Goal: Task Accomplishment & Management: Manage account settings

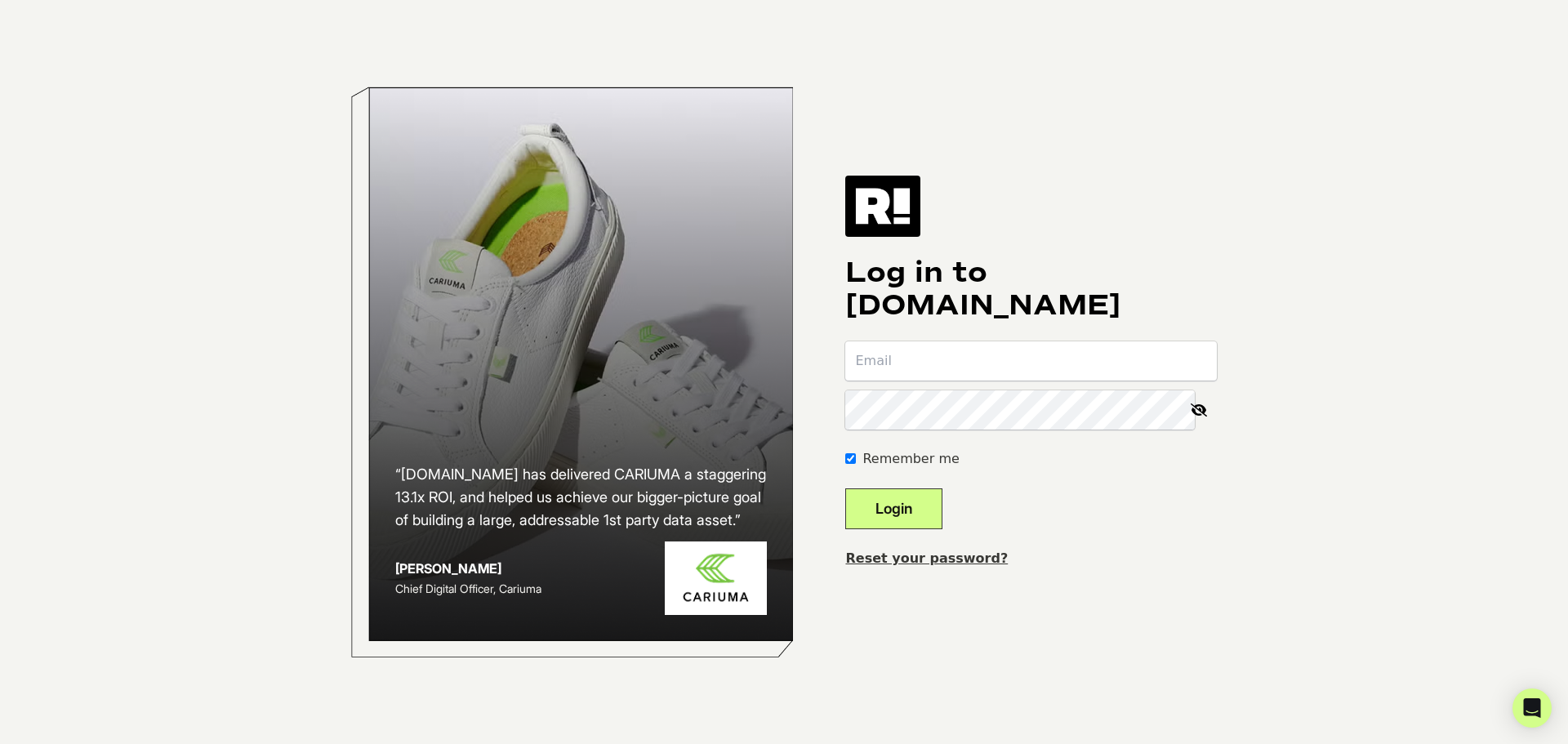
click at [1020, 369] on input "email" at bounding box center [1031, 361] width 372 height 39
type input "waseem.jaban@deltaremedys.com"
click at [918, 509] on button "Login" at bounding box center [894, 509] width 97 height 41
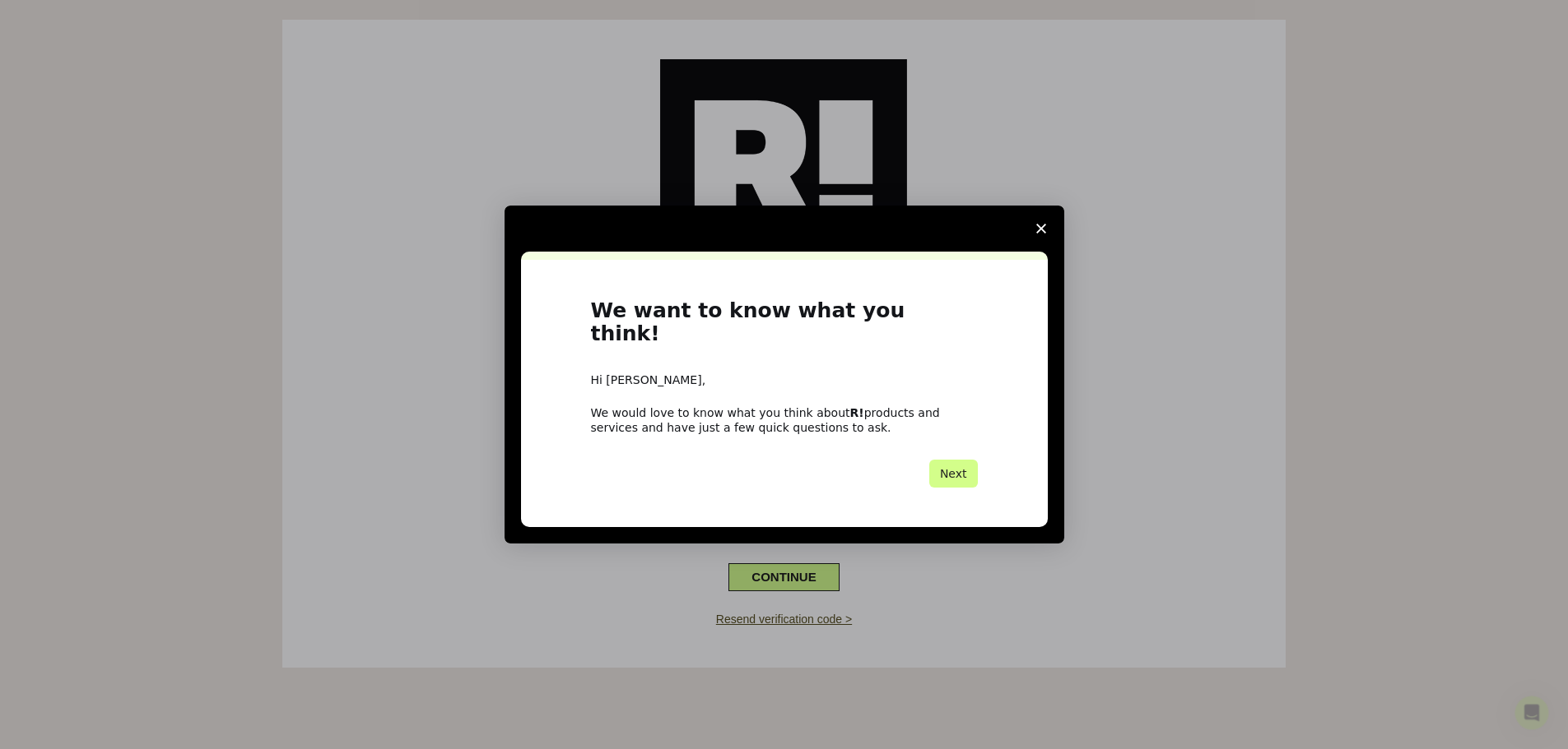
click at [1036, 234] on icon "Close survey" at bounding box center [1041, 229] width 10 height 10
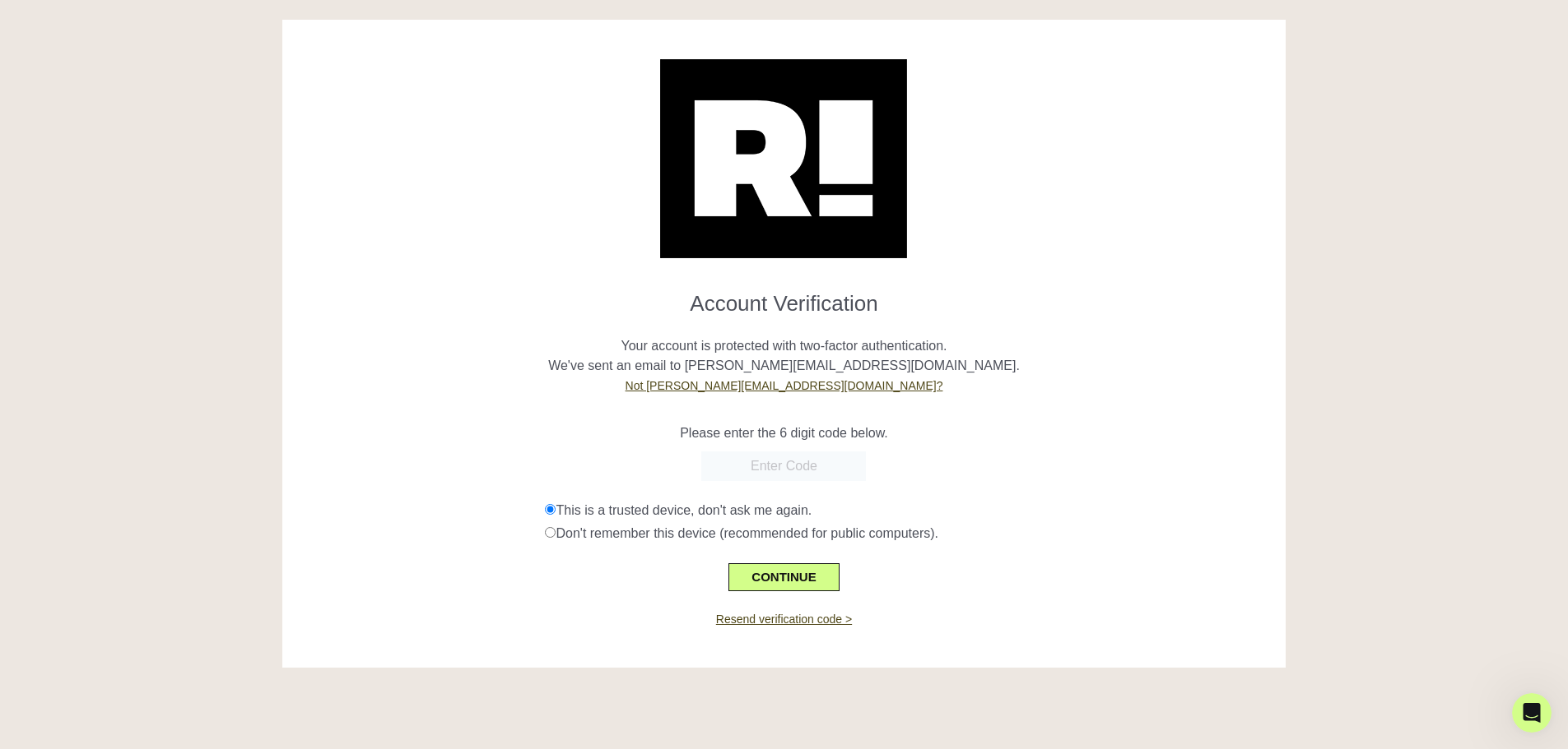
click at [802, 469] on input "text" at bounding box center [783, 466] width 165 height 30
paste input "097005"
type input "097005"
click at [778, 578] on button "CONTINUE" at bounding box center [783, 577] width 110 height 28
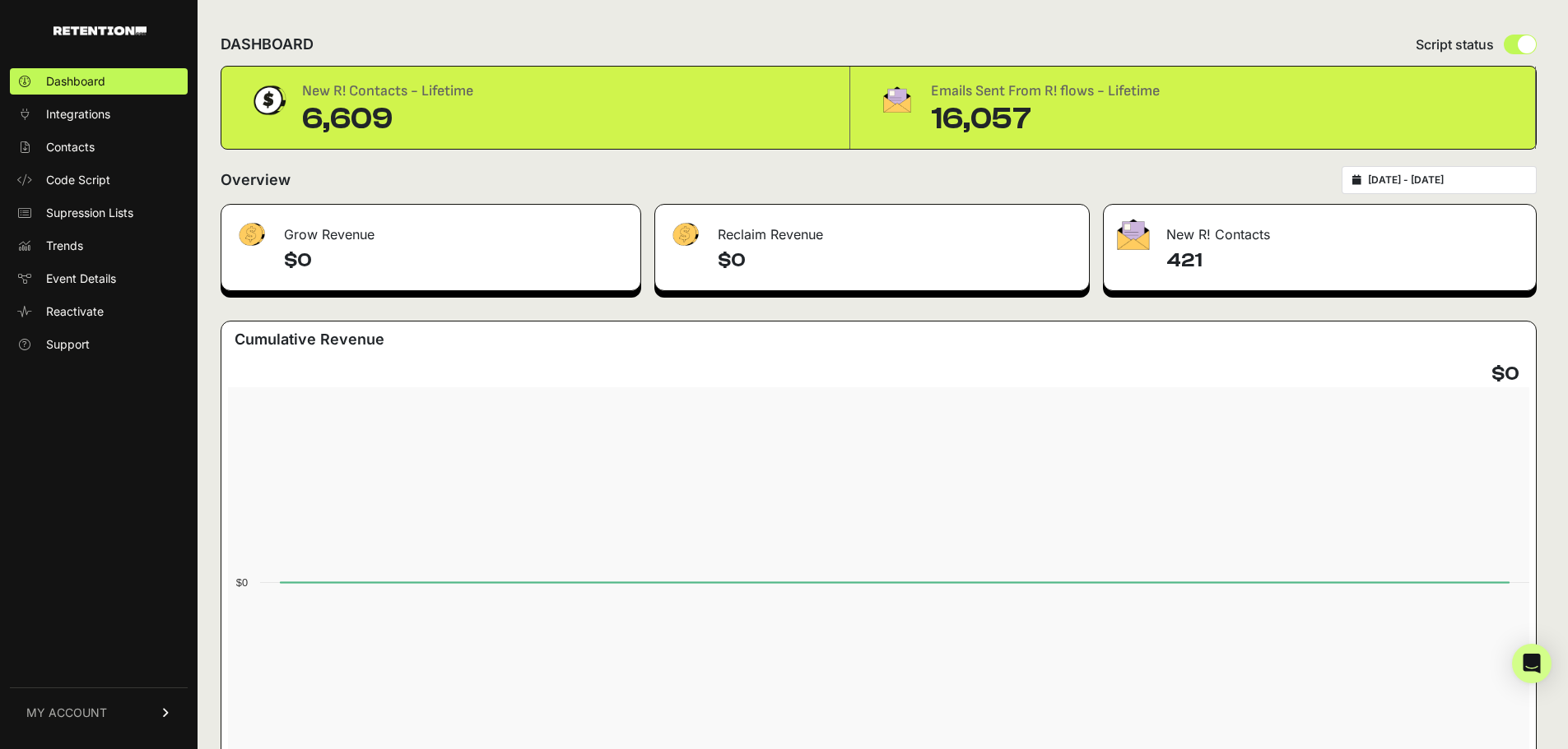
click at [72, 704] on link "MY ACCOUNT" at bounding box center [99, 712] width 178 height 50
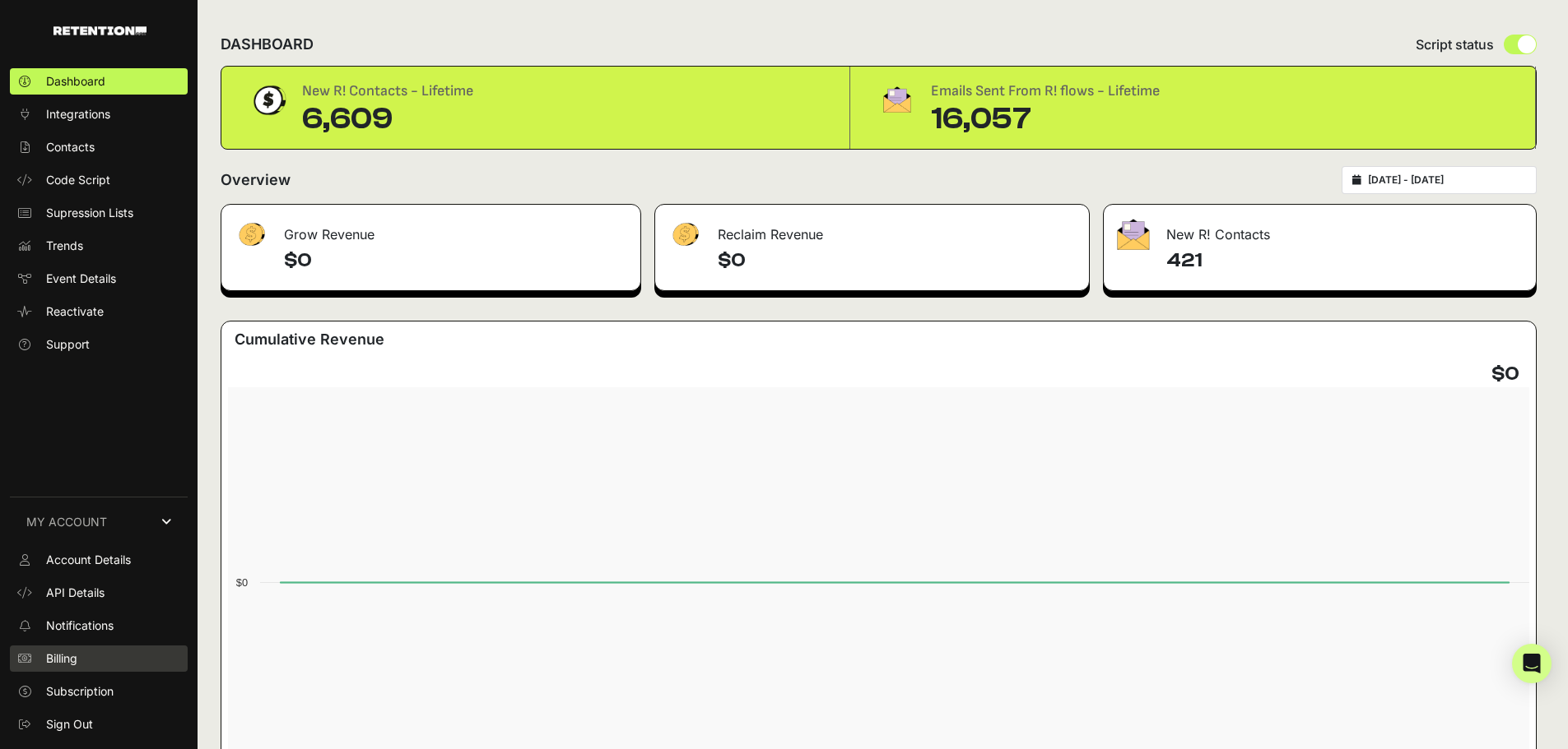
click at [89, 655] on link "Billing" at bounding box center [99, 659] width 178 height 26
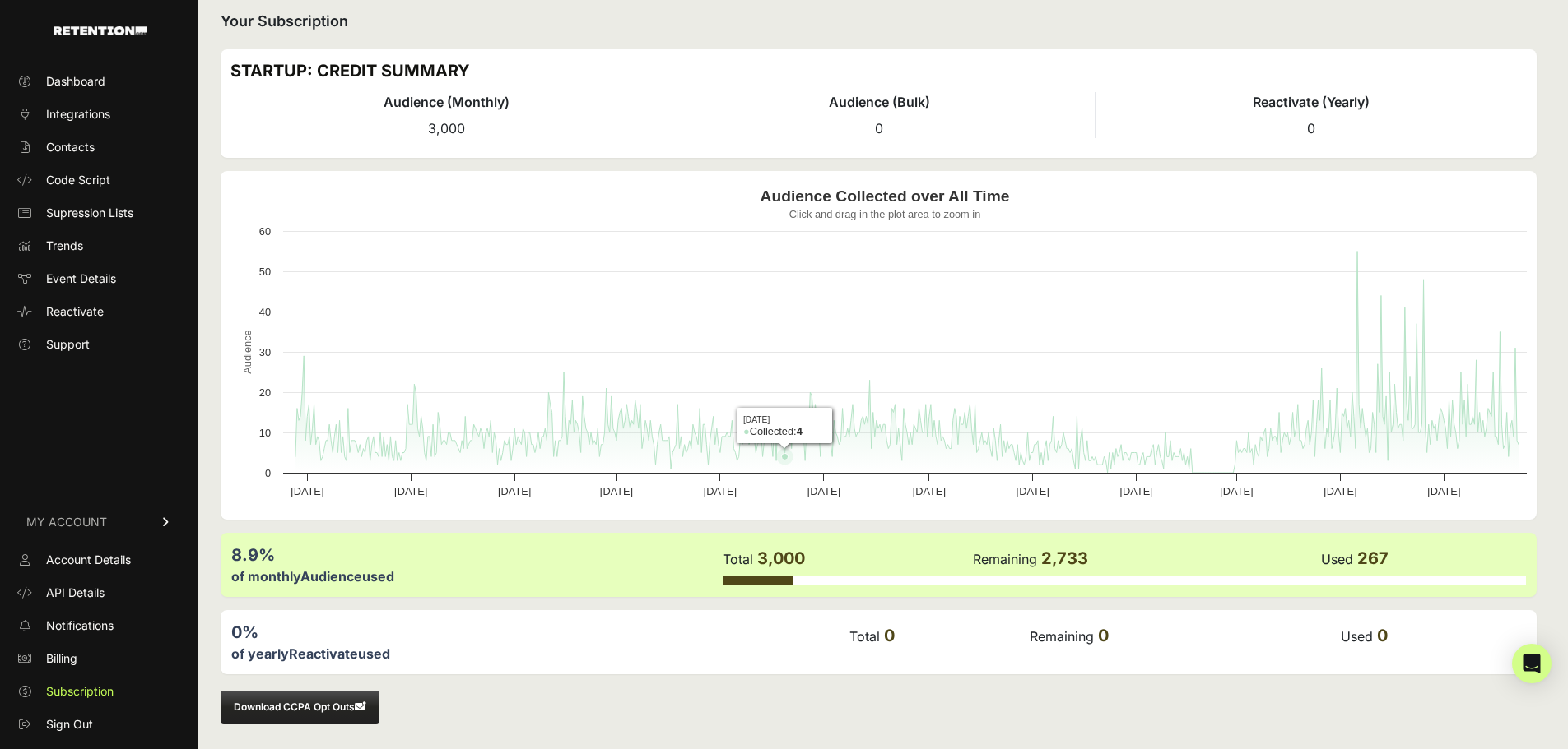
scroll to position [17, 0]
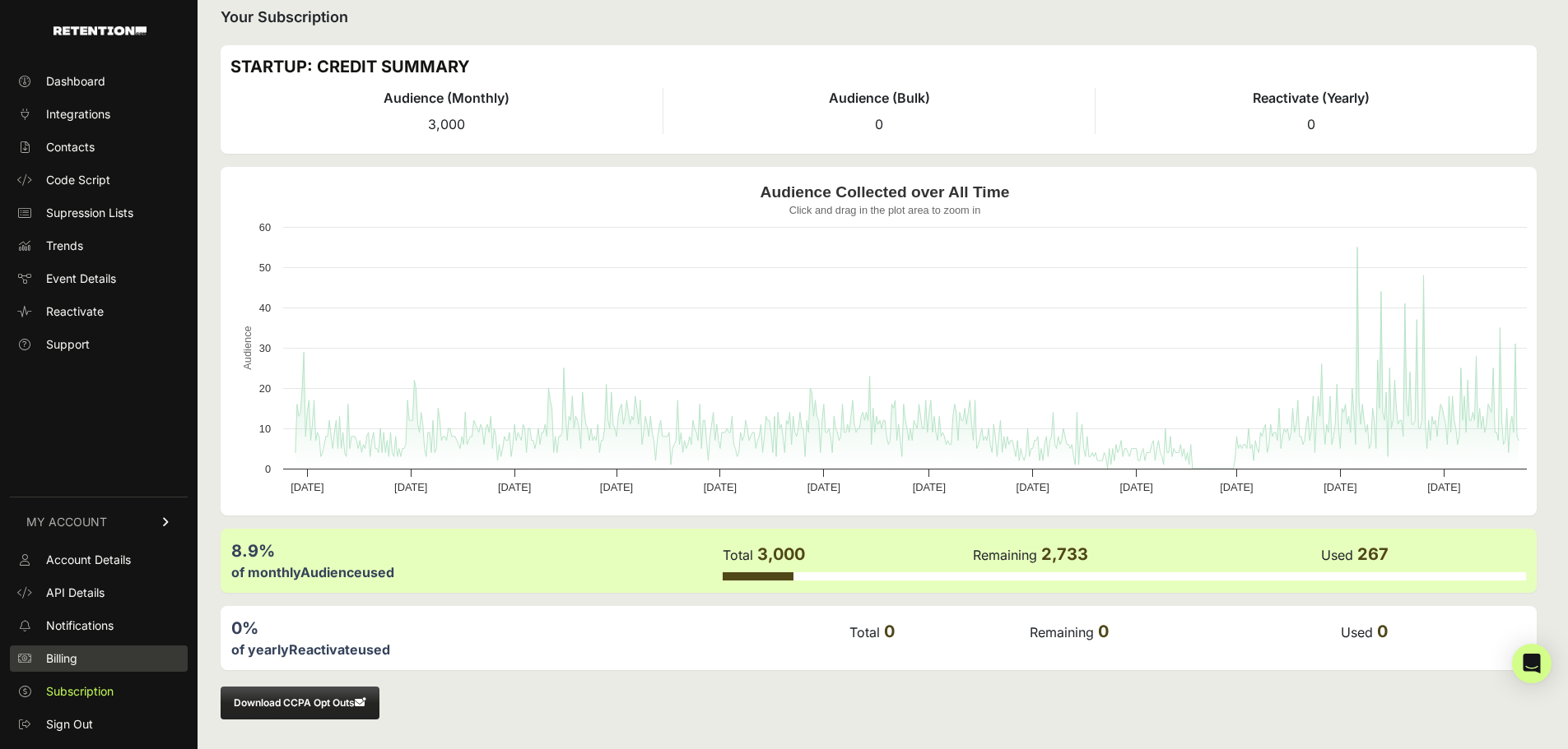
click at [63, 665] on span "Billing" at bounding box center [61, 659] width 32 height 16
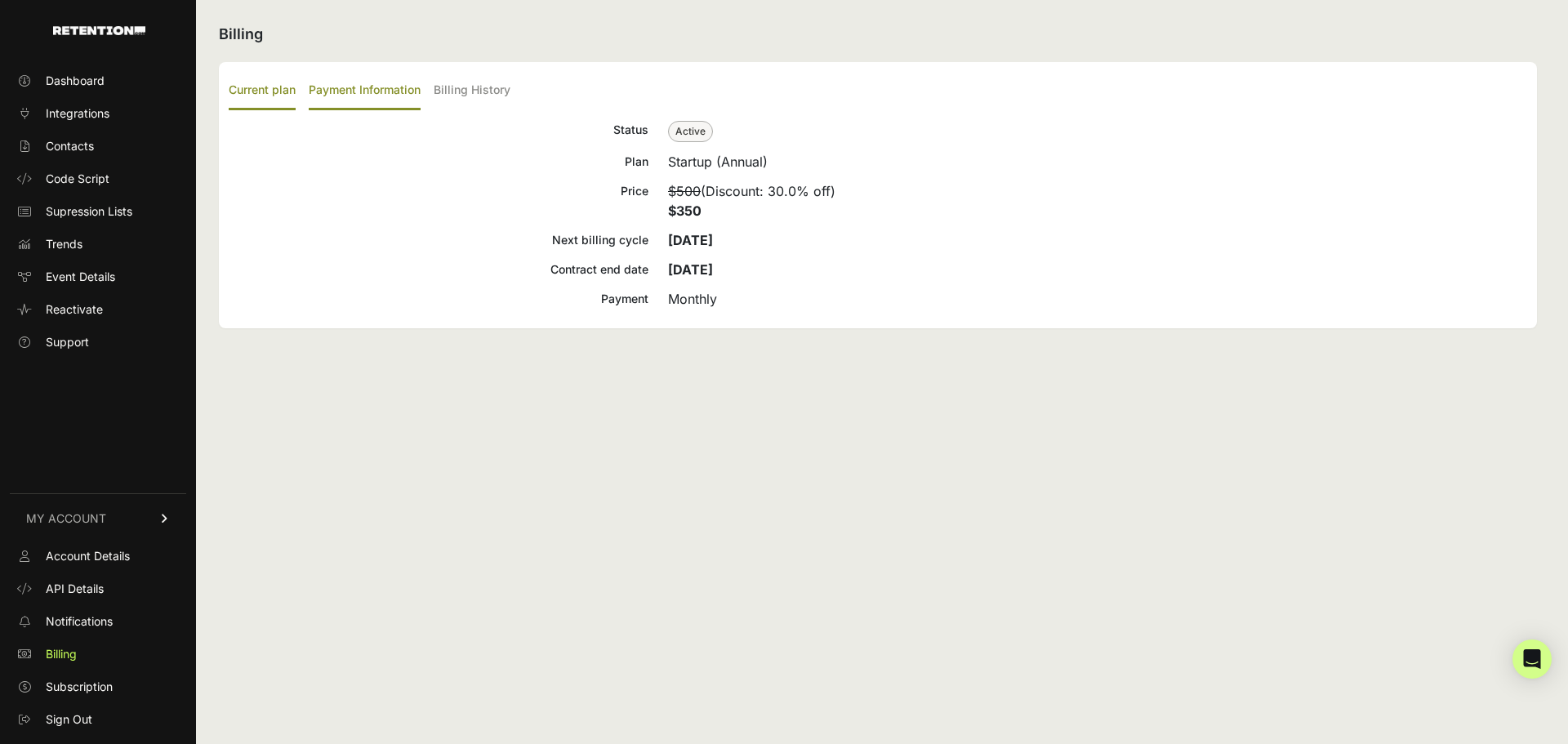
click at [386, 103] on label "Payment Information" at bounding box center [364, 91] width 112 height 38
click at [0, 0] on input "Payment Information" at bounding box center [0, 0] width 0 height 0
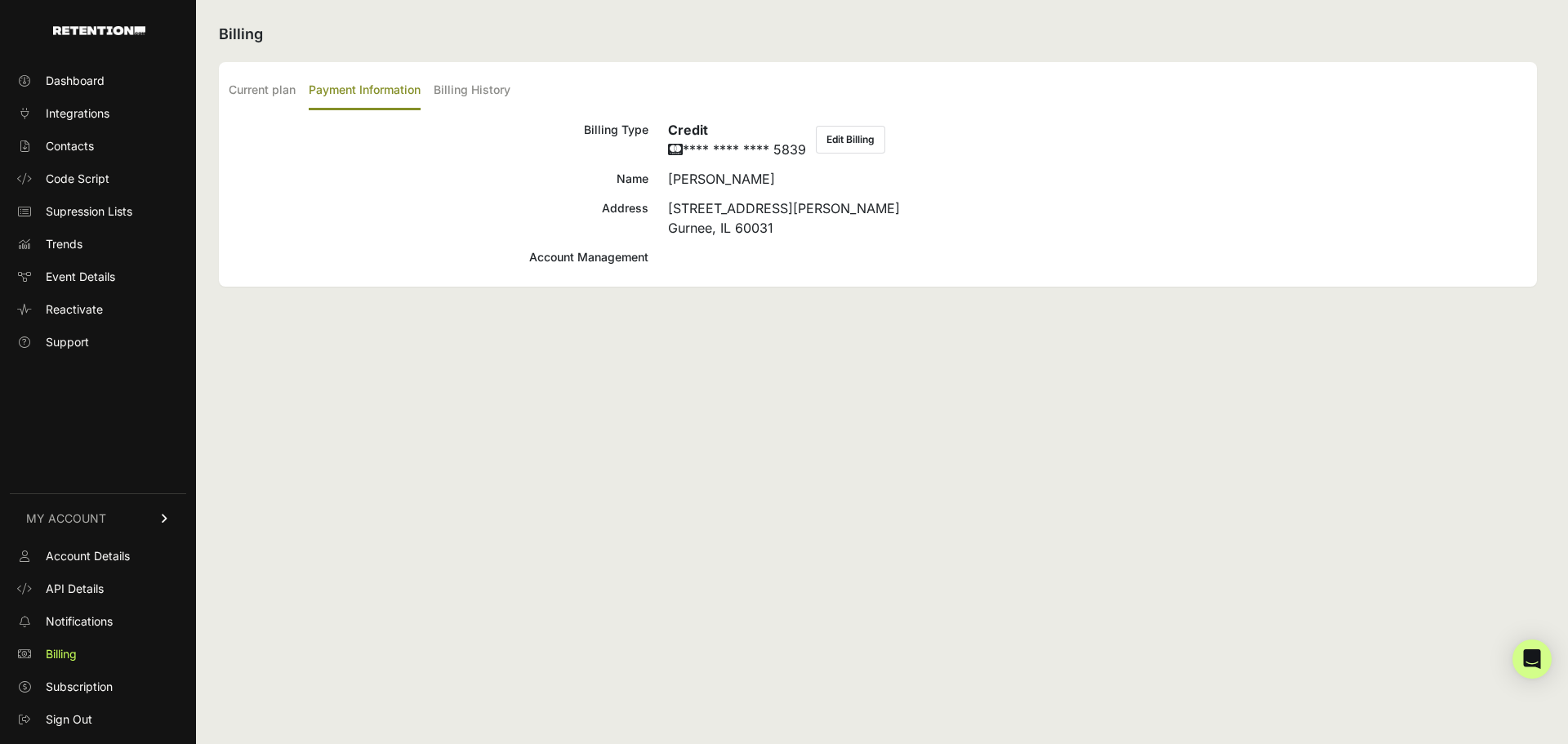
click at [854, 137] on button "Edit Billing" at bounding box center [850, 139] width 69 height 28
click at [87, 684] on span "Subscription" at bounding box center [79, 686] width 67 height 16
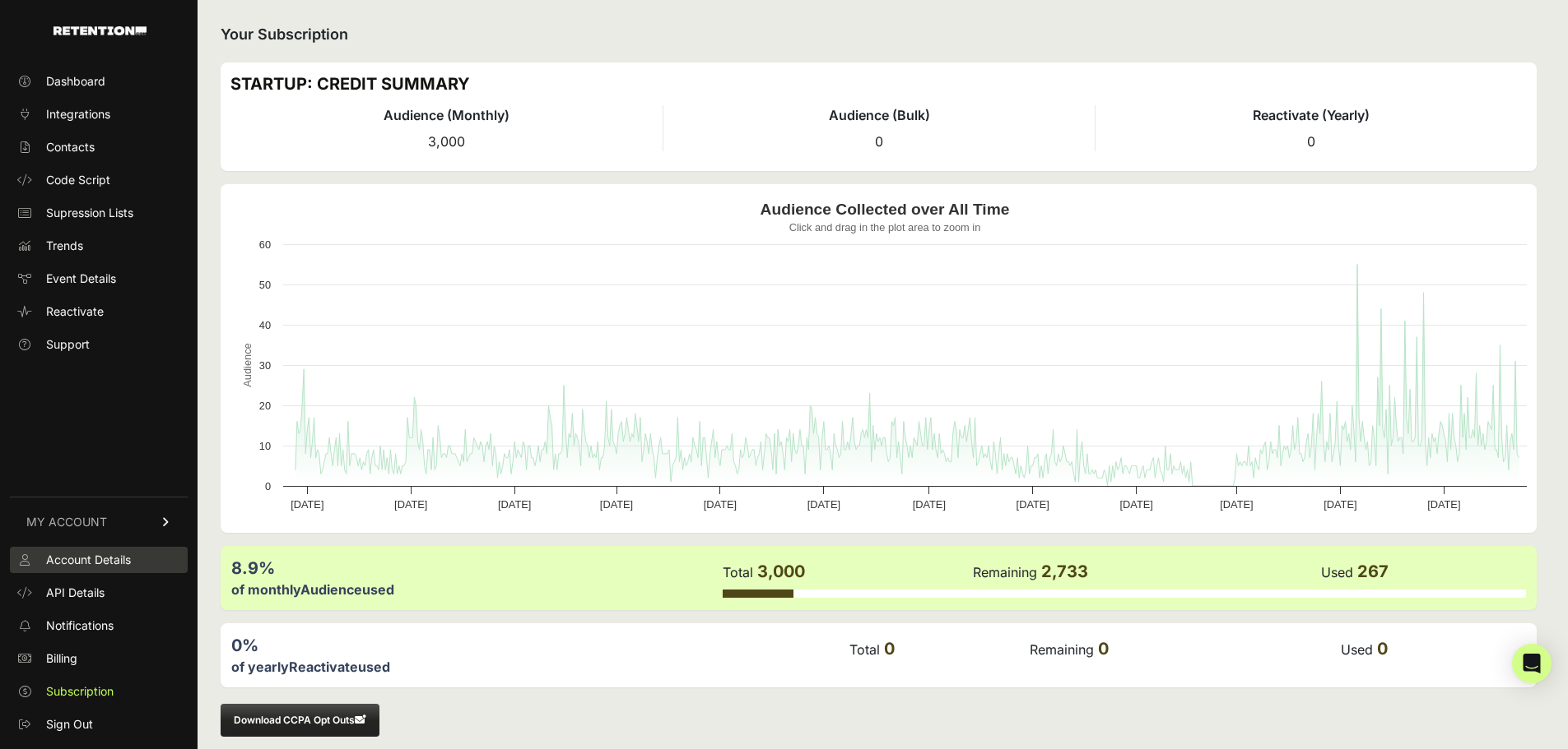
click at [75, 557] on span "Account Details" at bounding box center [88, 560] width 85 height 16
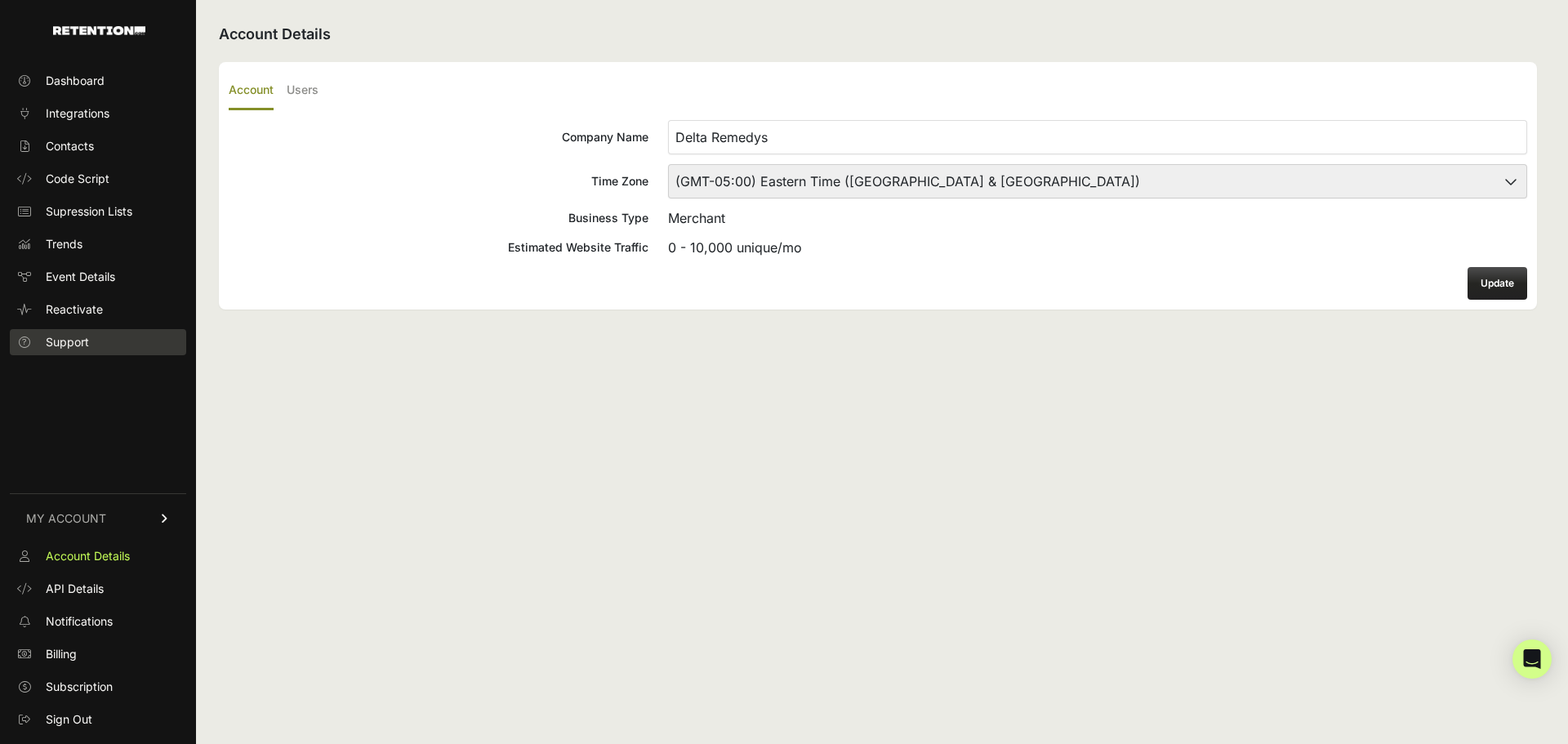
click at [85, 338] on span "Support" at bounding box center [67, 341] width 43 height 16
click at [89, 89] on link "Dashboard" at bounding box center [98, 81] width 176 height 26
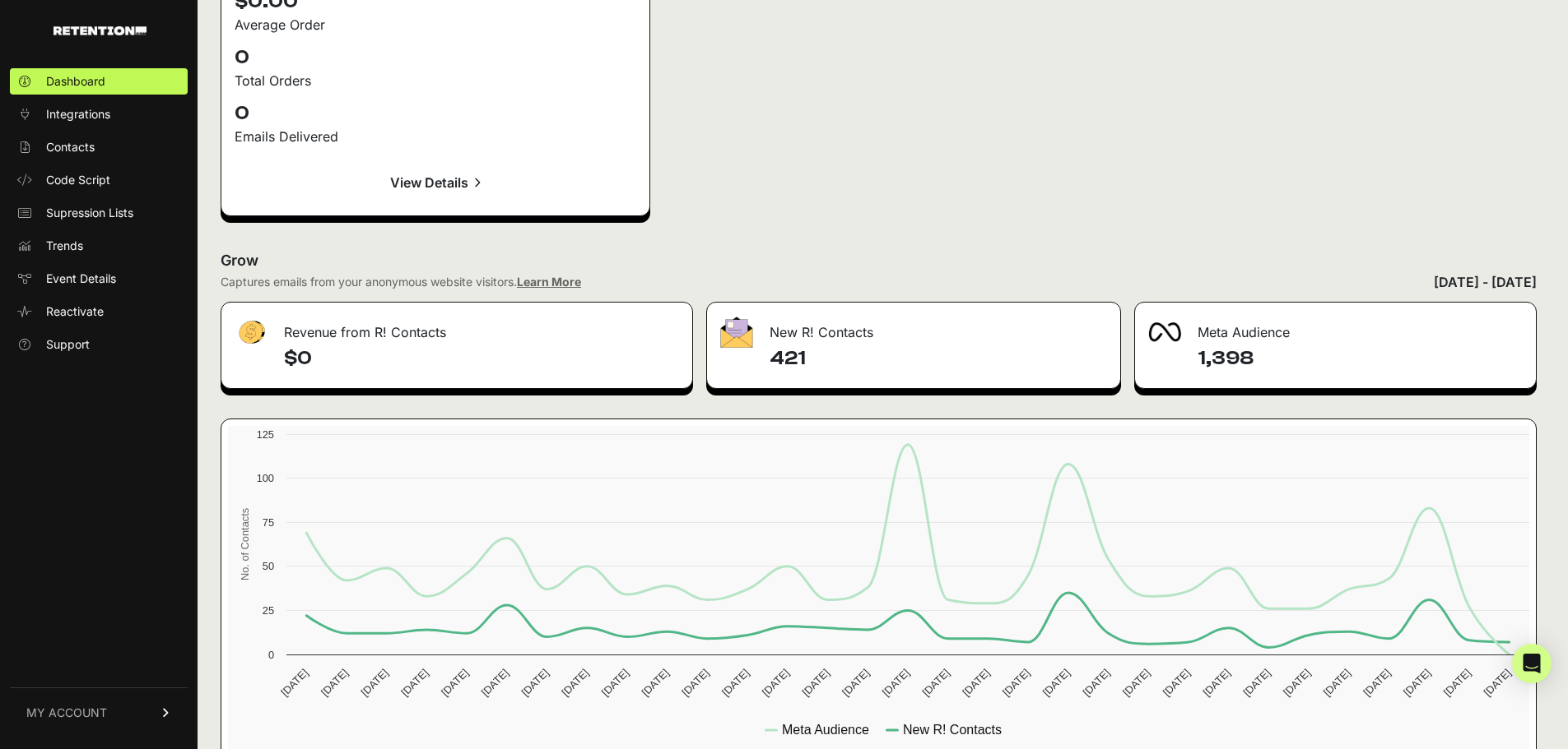
scroll to position [2402, 0]
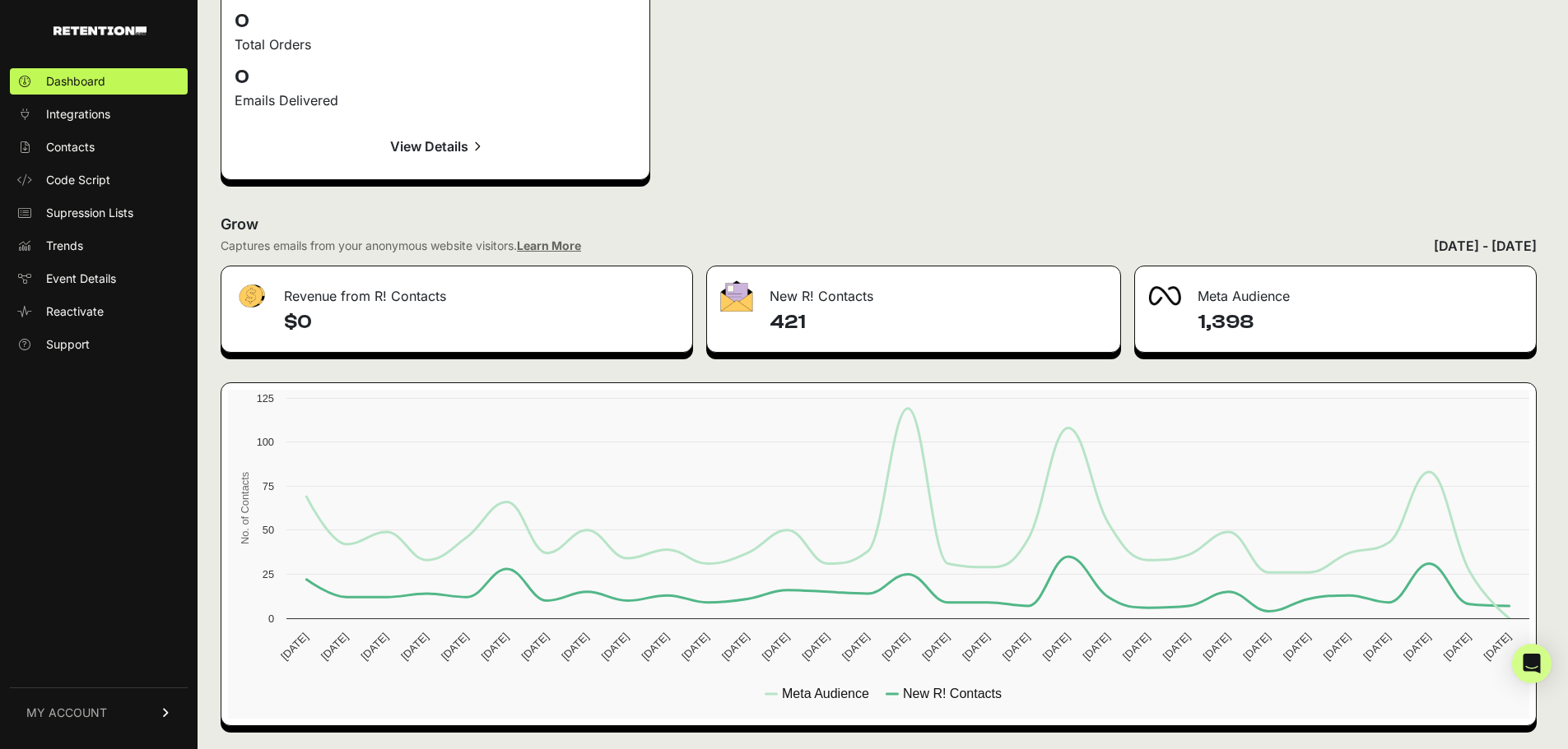
click at [149, 716] on link "MY ACCOUNT" at bounding box center [99, 712] width 178 height 50
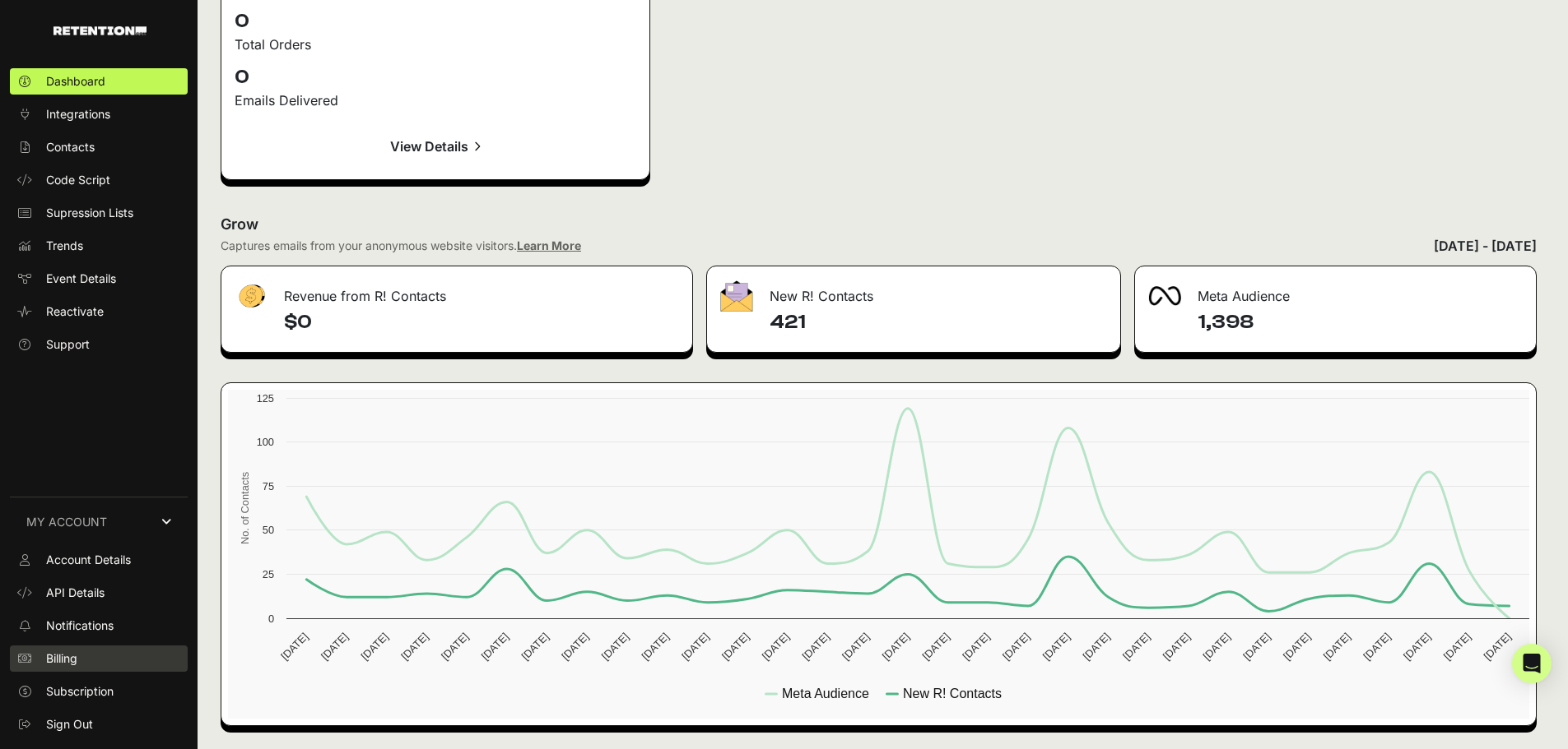
click at [98, 665] on link "Billing" at bounding box center [99, 659] width 178 height 26
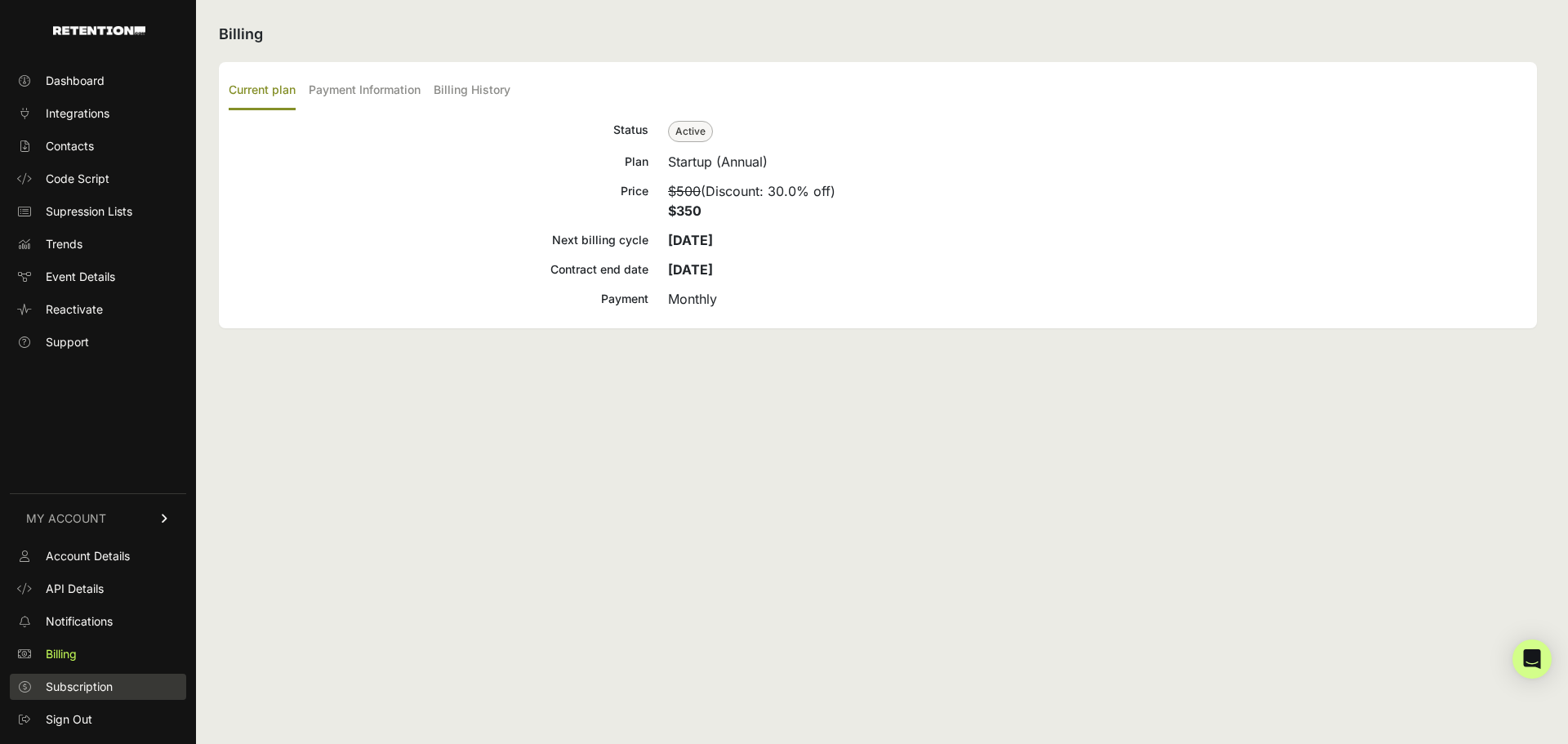
click at [93, 695] on link "Subscription" at bounding box center [98, 686] width 176 height 26
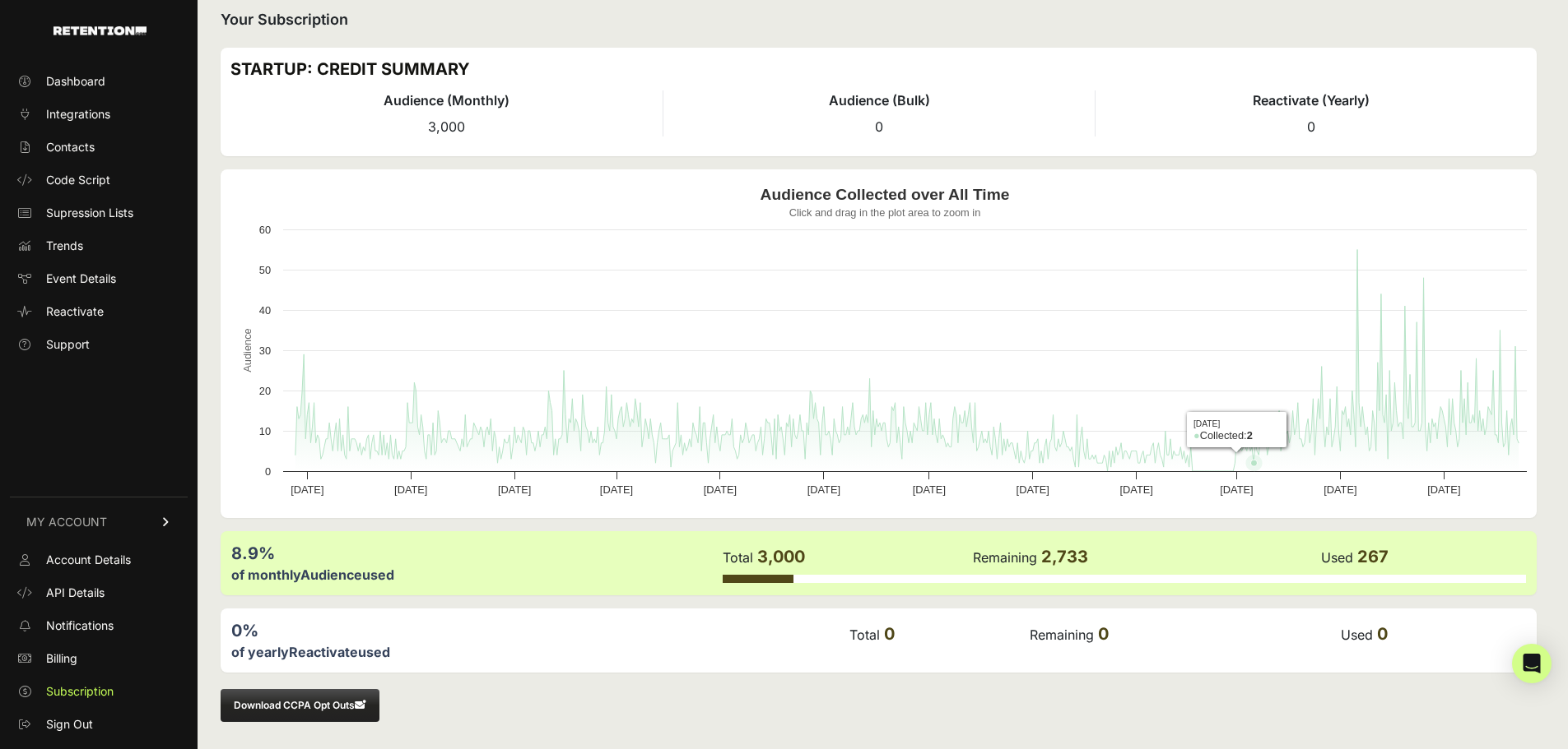
scroll to position [17, 0]
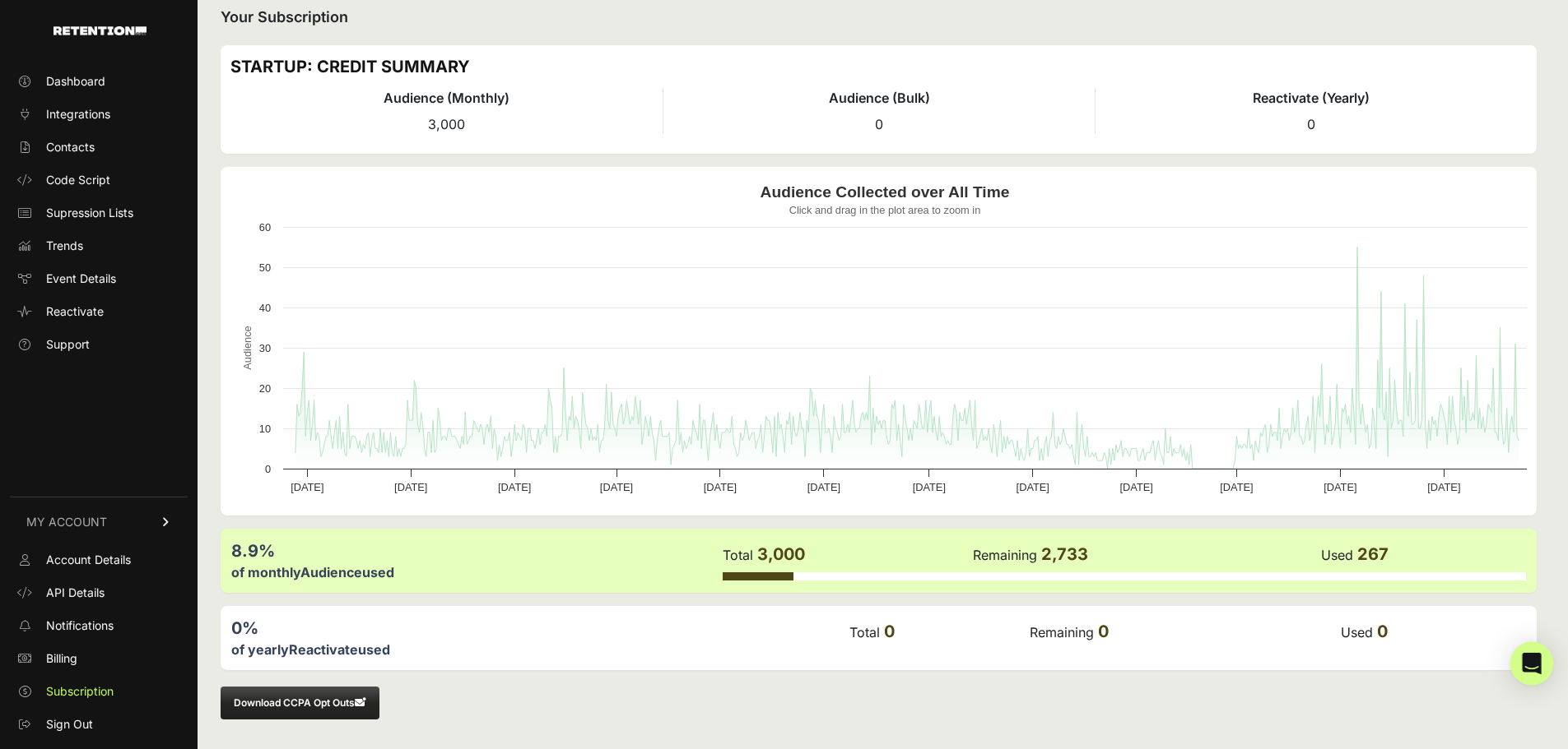
click at [1533, 670] on icon "Open Intercom Messenger" at bounding box center [1531, 664] width 19 height 21
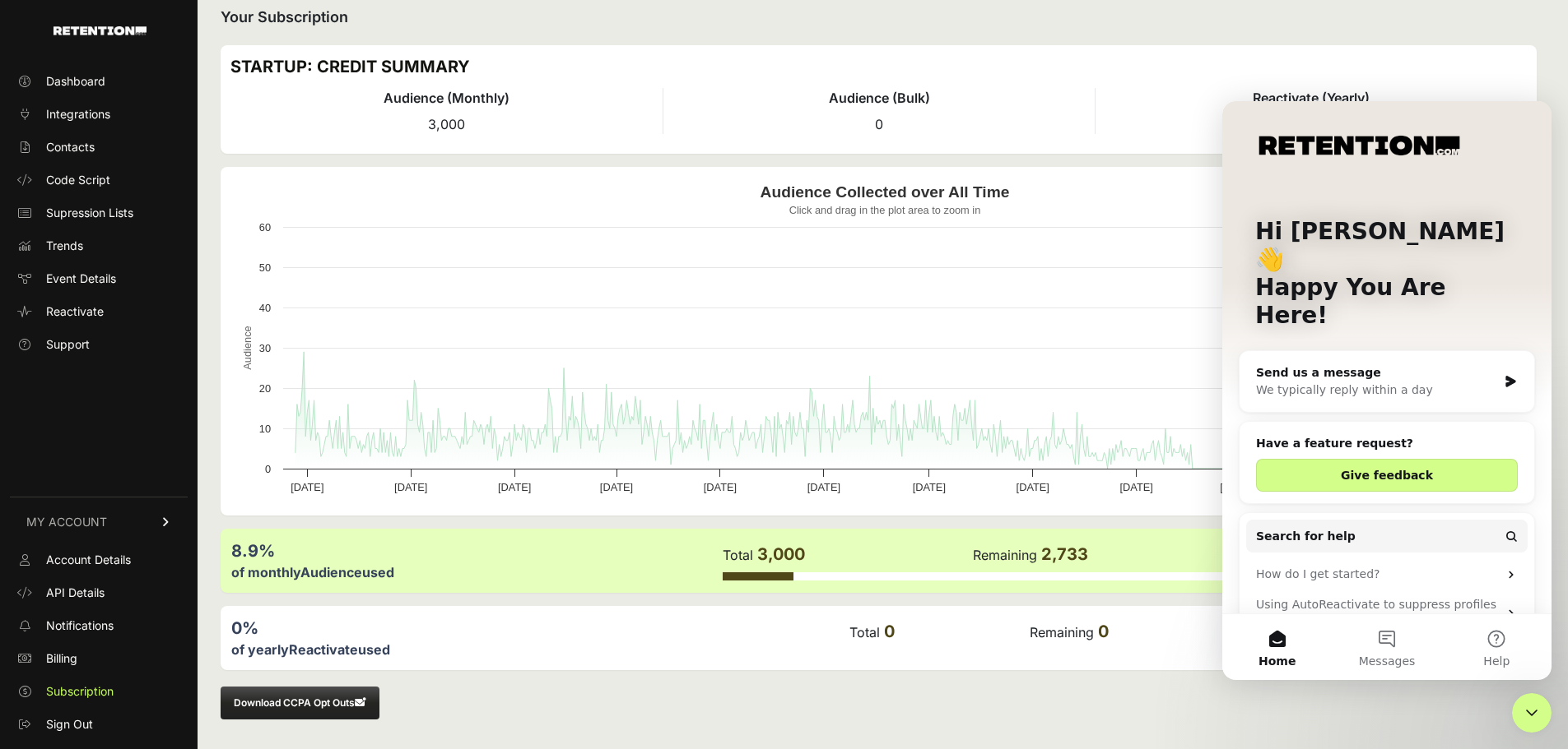
scroll to position [0, 0]
click at [1413, 381] on div "We typically reply within a day" at bounding box center [1376, 390] width 241 height 17
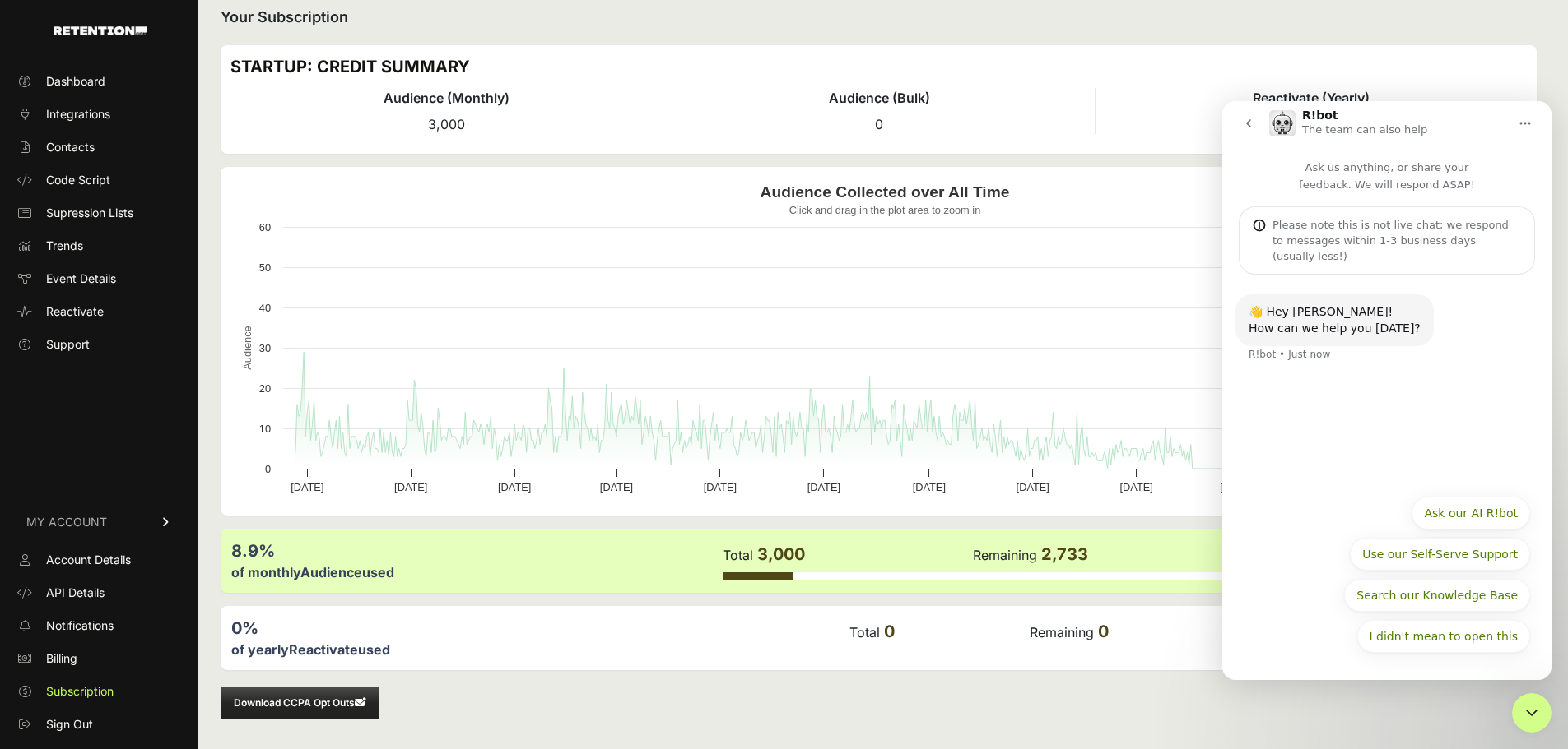
click at [1448, 669] on div "👋 Hey Waseem! How can we help you today? R!bot • Just now I didn't mean to open…" at bounding box center [1387, 477] width 329 height 405
click at [1468, 524] on button "Ask our AI R!bot" at bounding box center [1471, 513] width 119 height 33
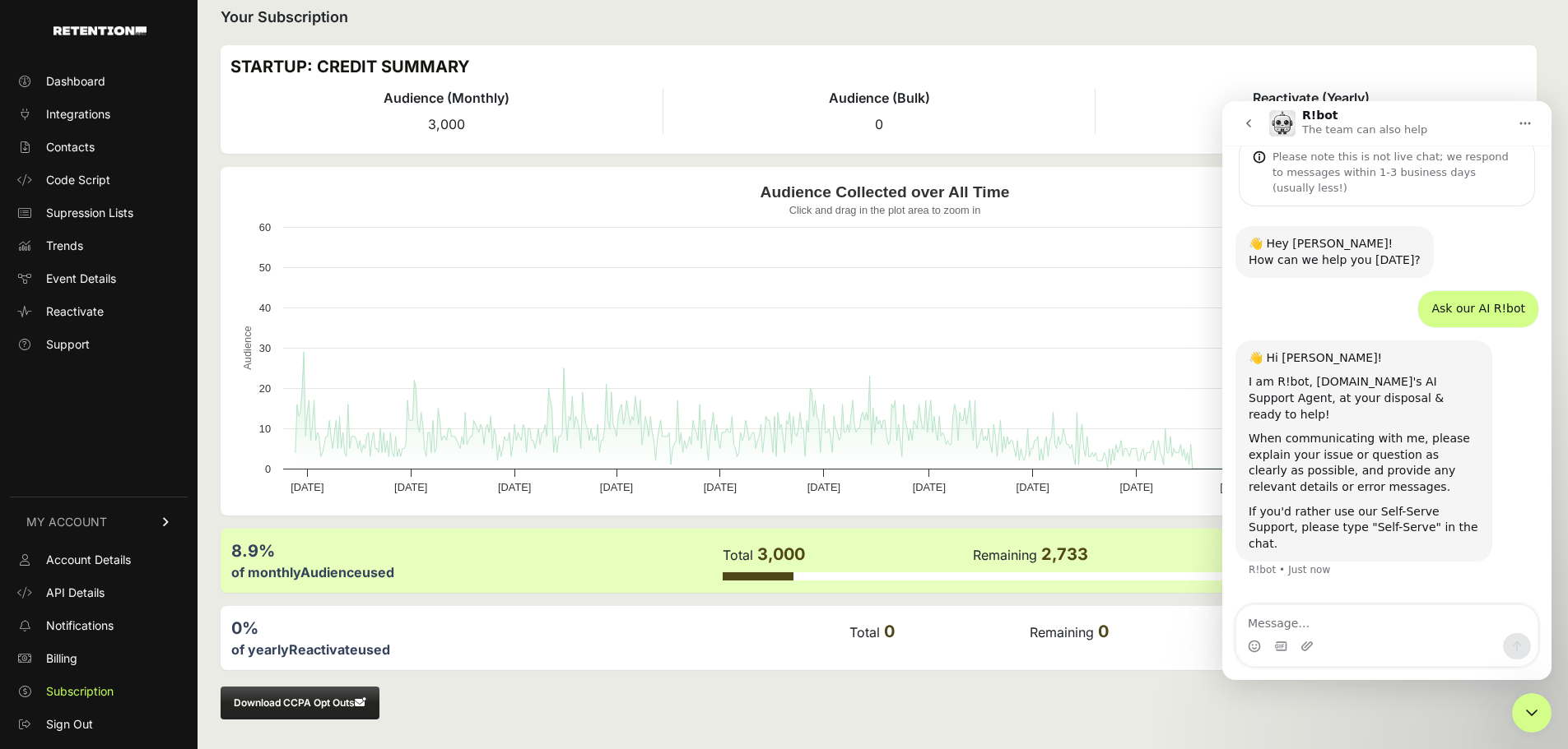
scroll to position [73, 0]
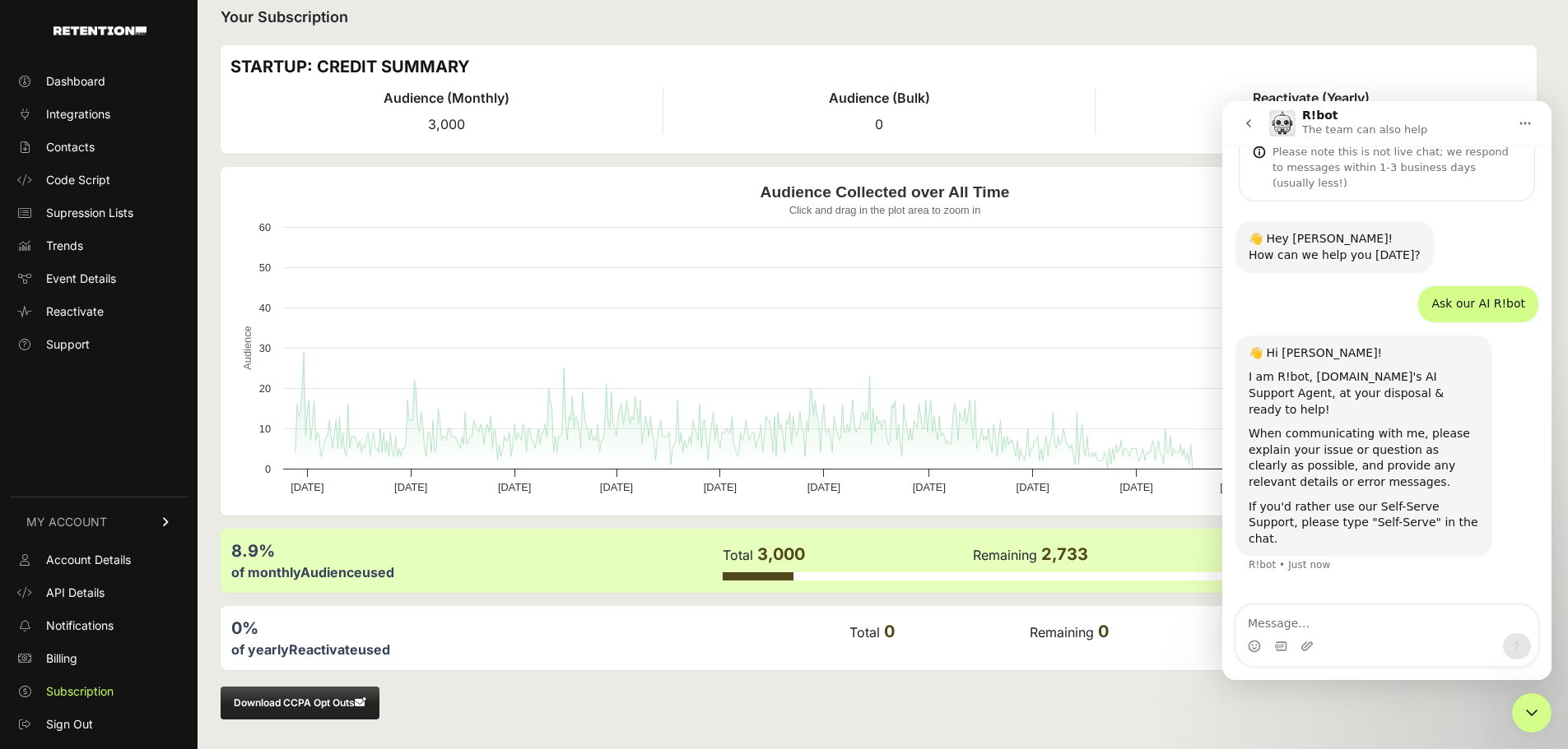
click at [1375, 620] on textarea "Message…" at bounding box center [1386, 619] width 301 height 28
type textarea "I want to stop service"
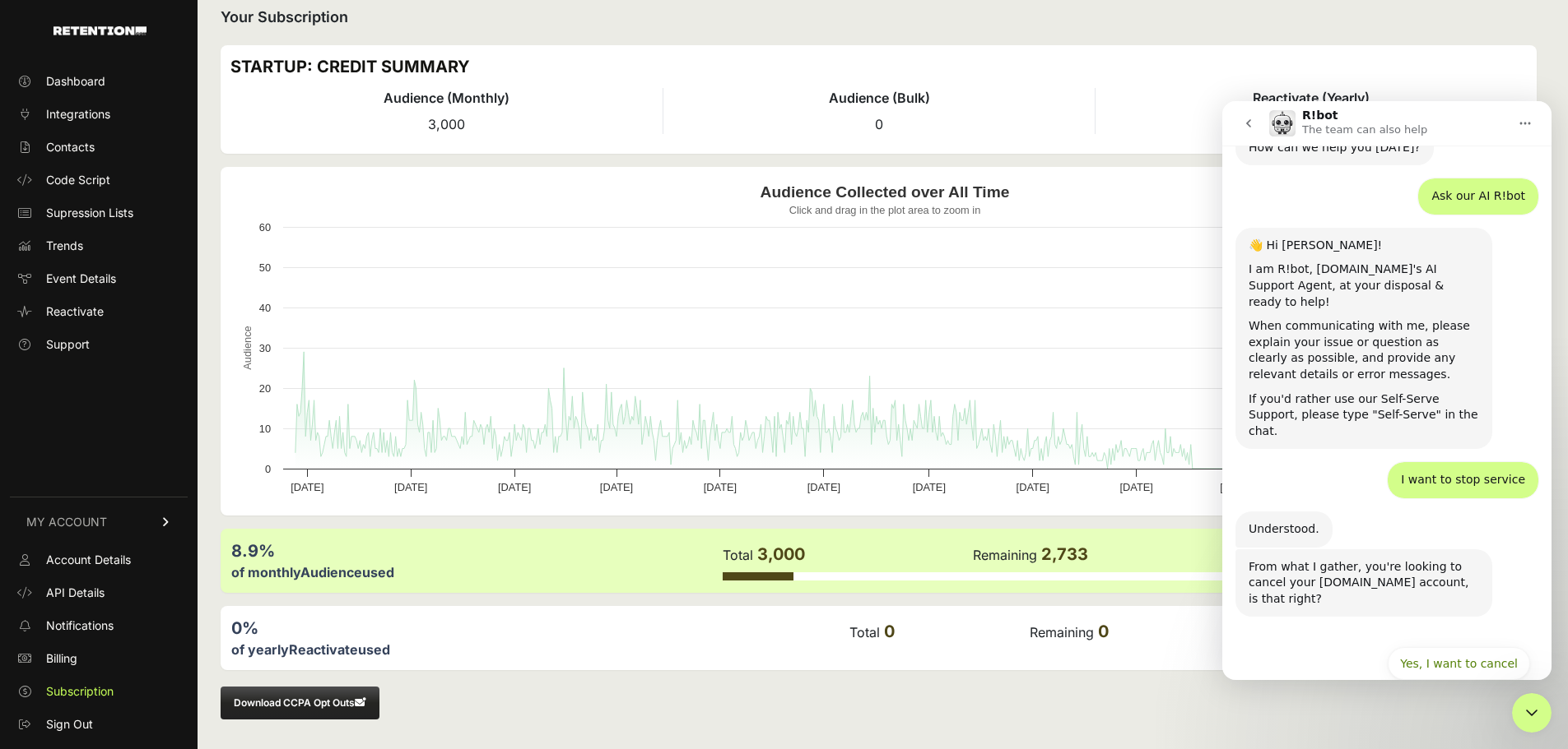
scroll to position [186, 0]
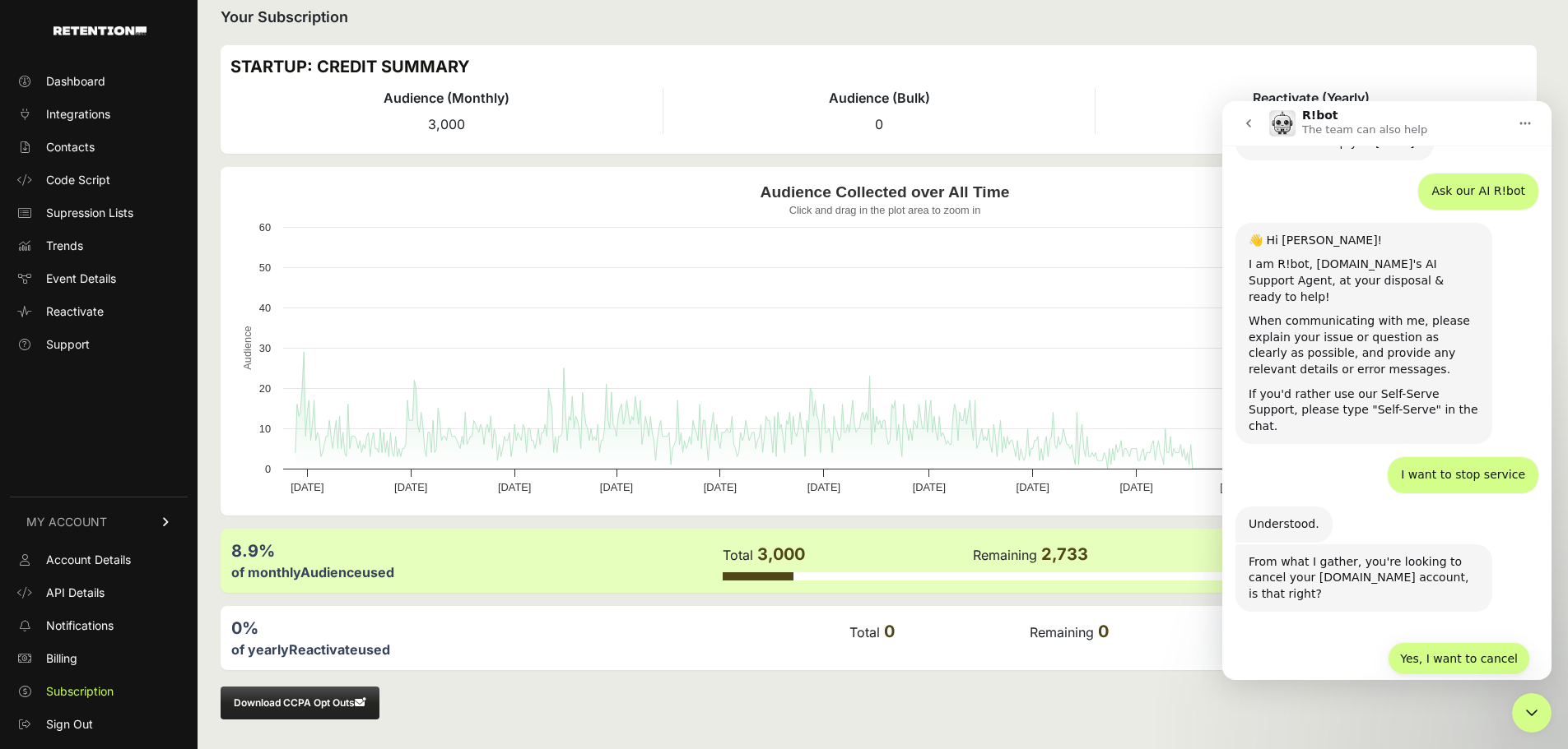
click at [1413, 642] on button "Yes, I want to cancel" at bounding box center [1459, 659] width 143 height 33
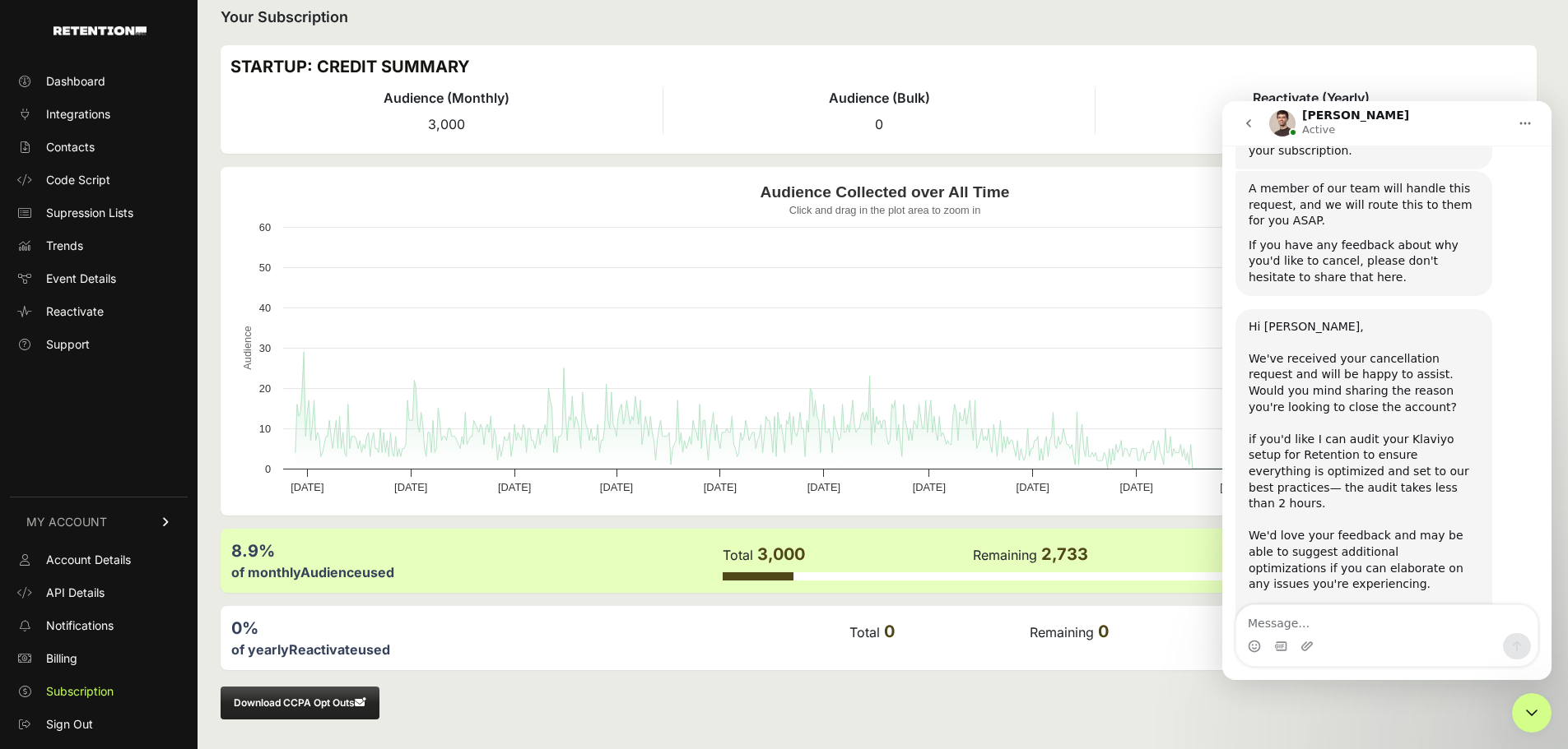
scroll to position [762, 0]
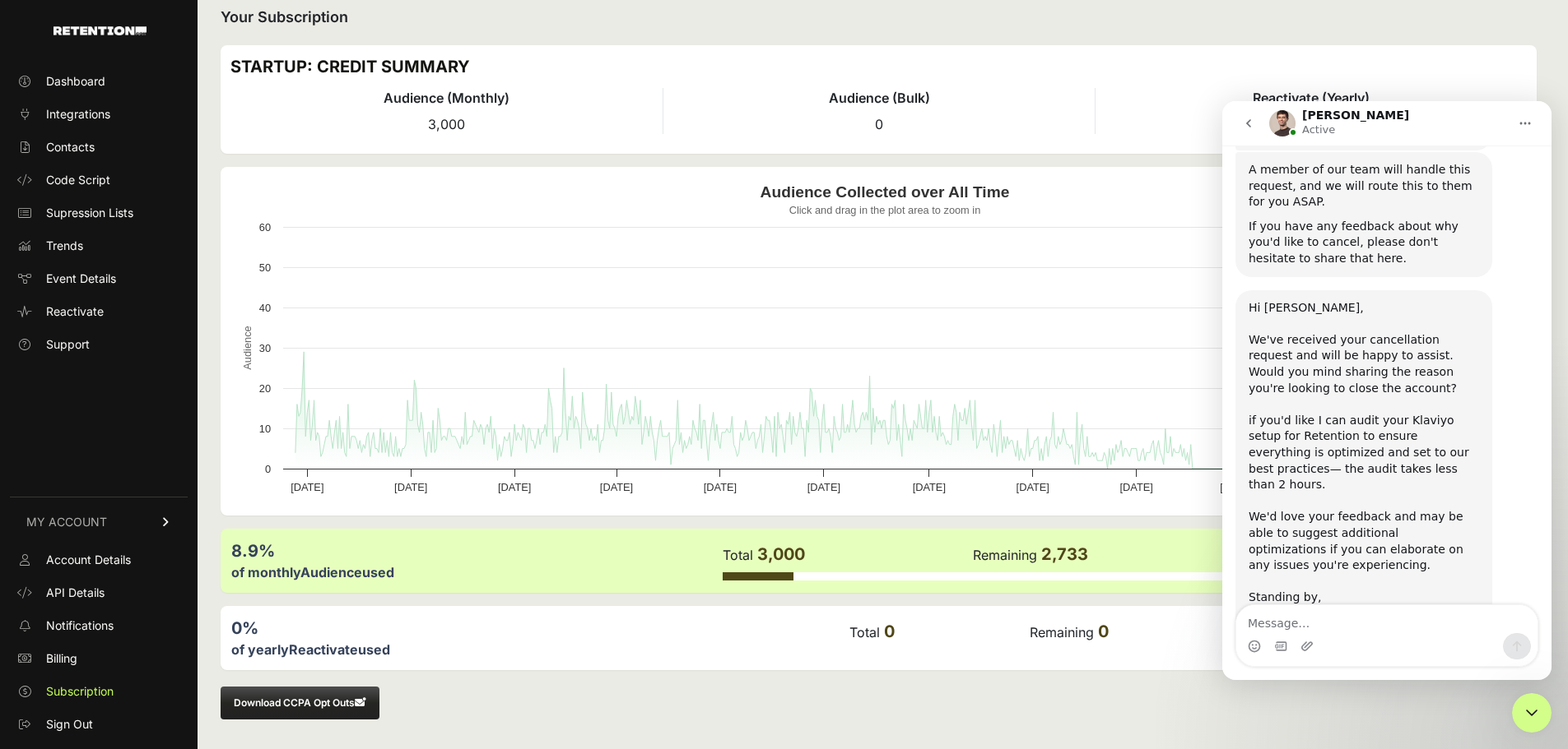
click at [1312, 611] on textarea "Message…" at bounding box center [1386, 619] width 301 height 28
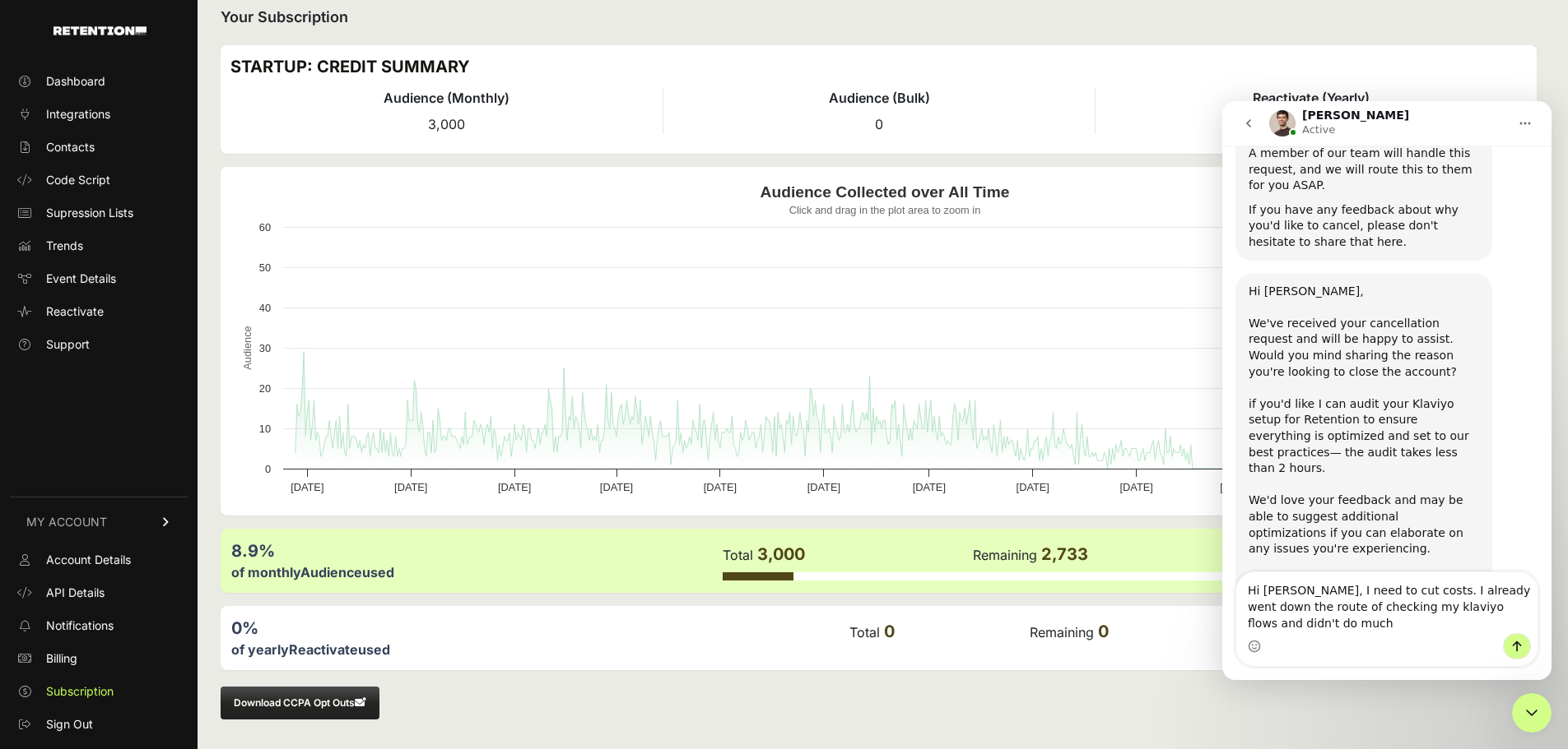
type textarea "Hi [PERSON_NAME], I need to cut costs. I already went down the route of checkin…"
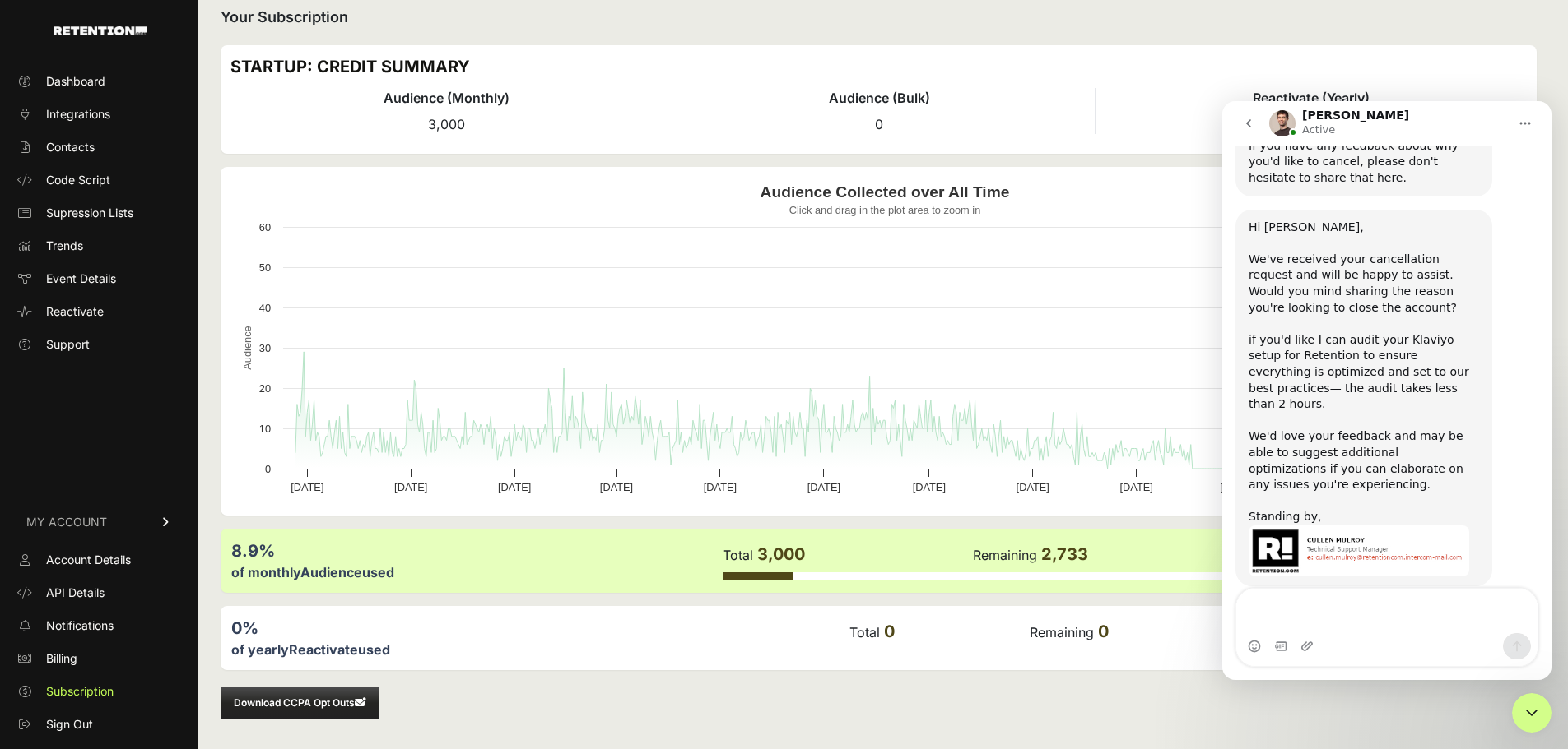
scroll to position [859, 0]
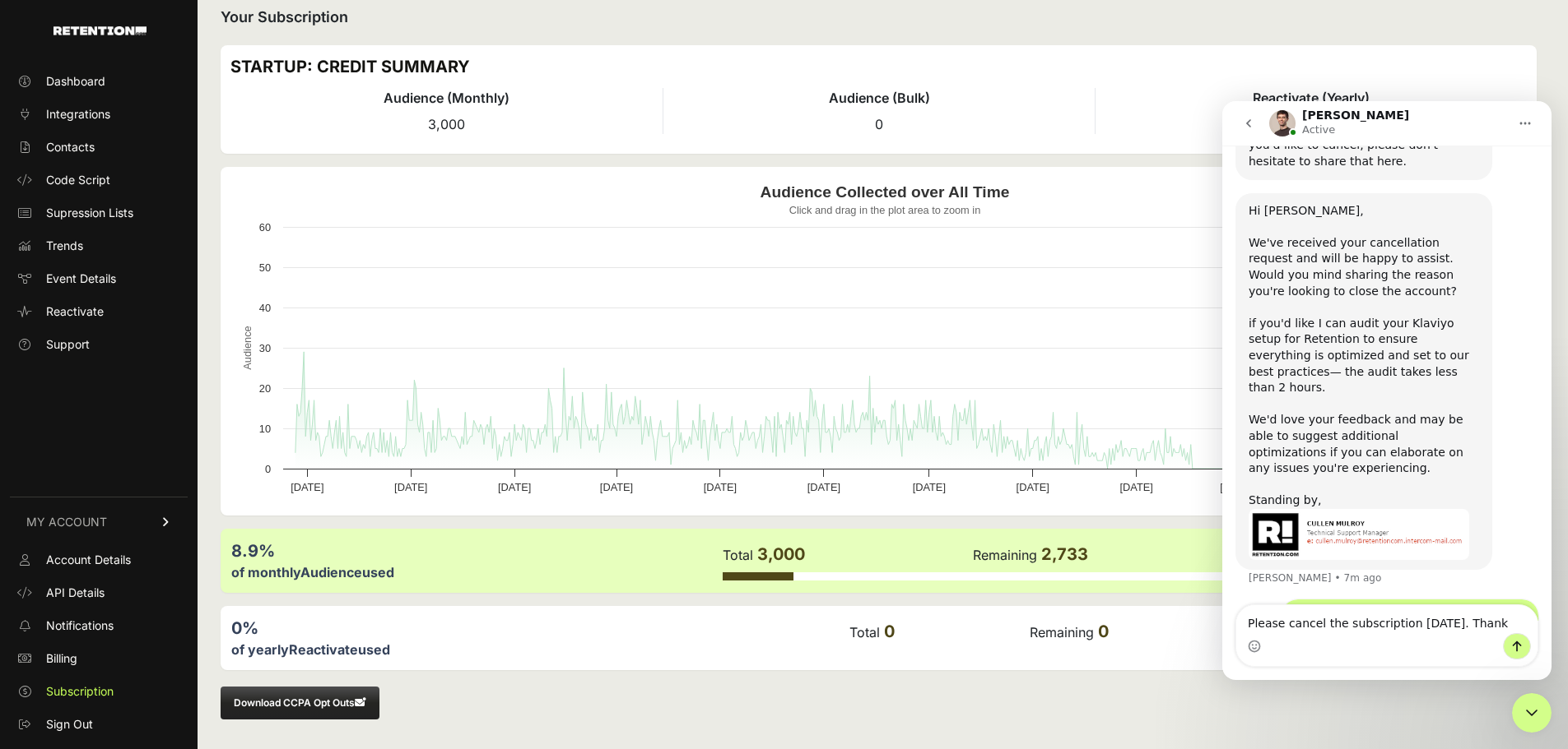
type textarea "Please cancel the subscription [DATE]. Thank you."
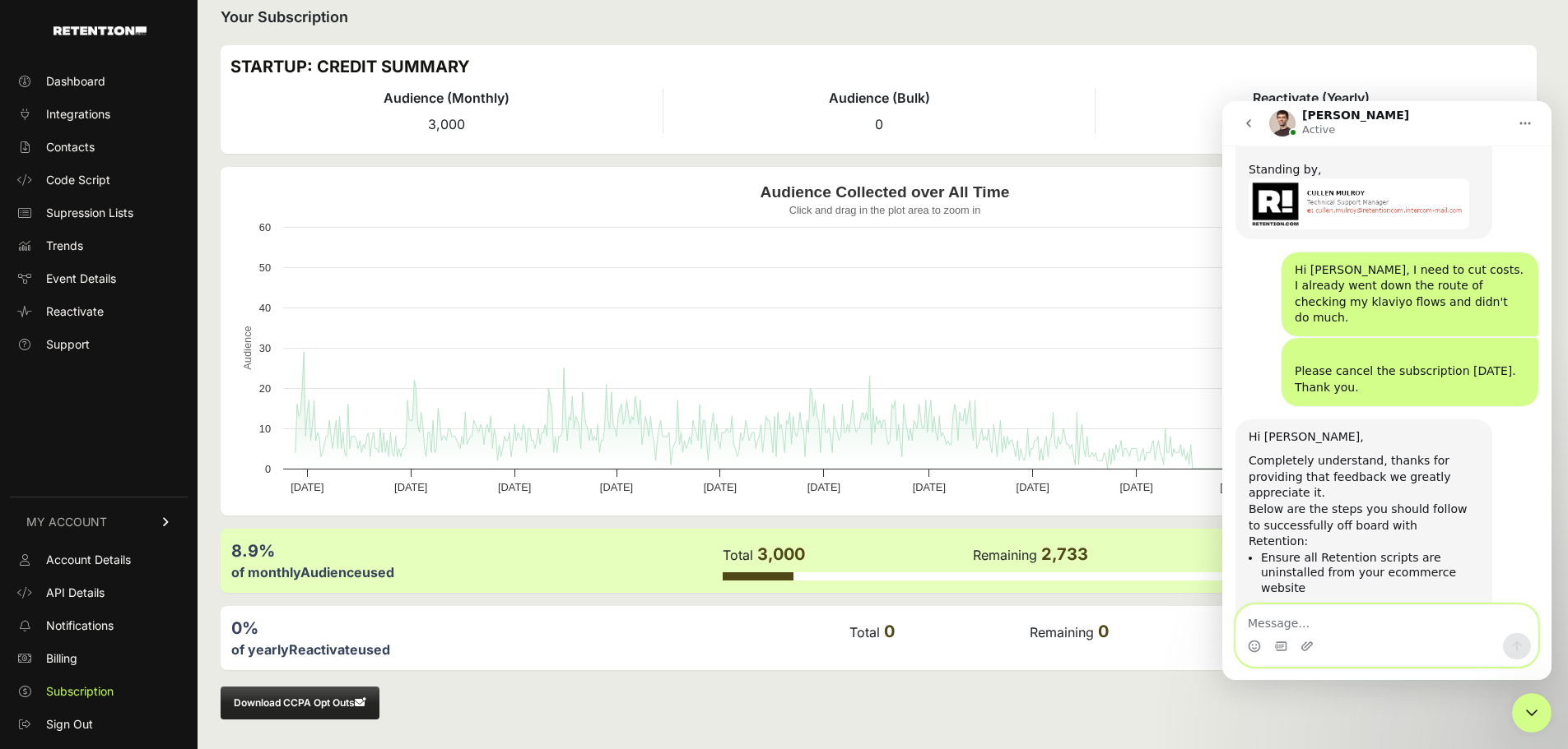
scroll to position [1276, 0]
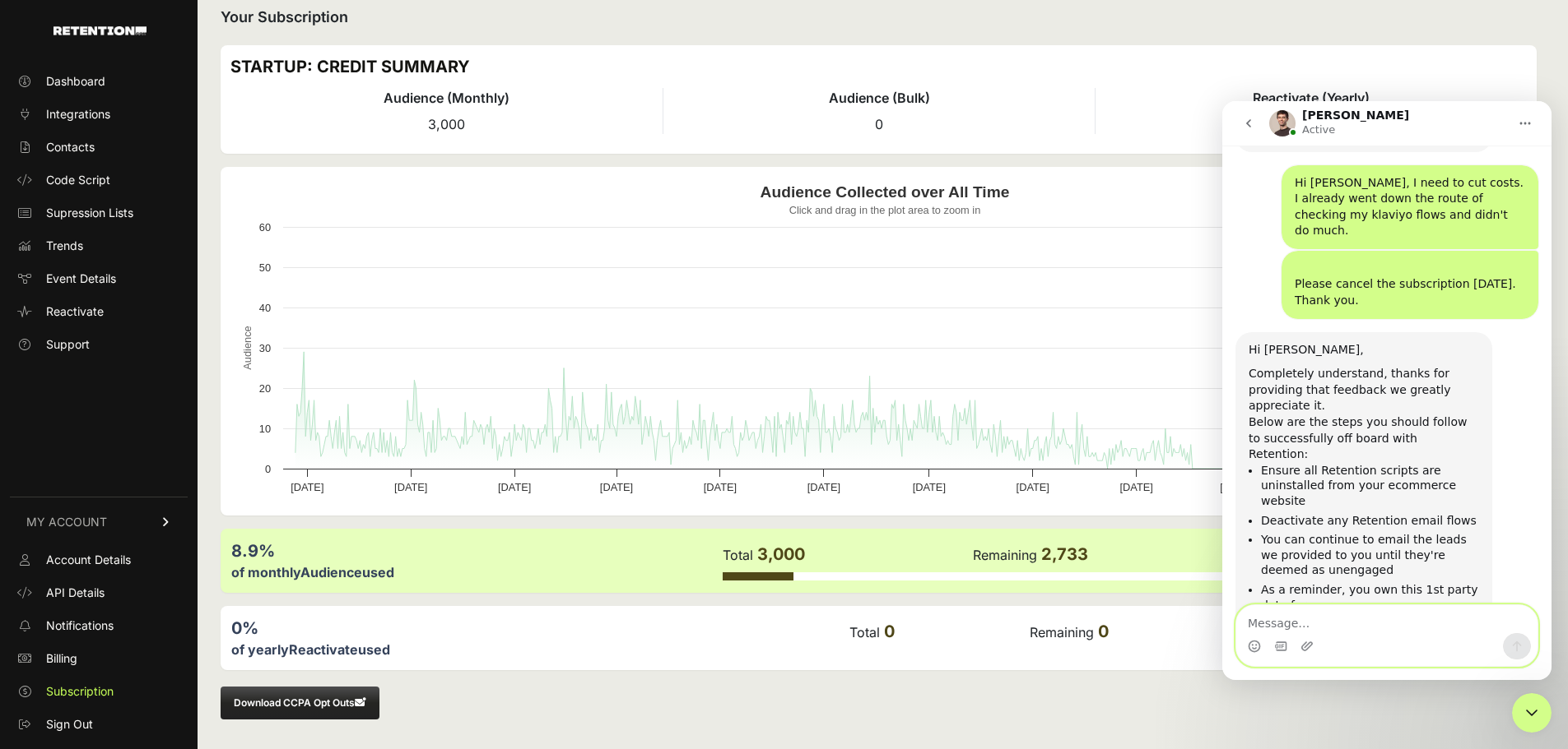
click at [1384, 631] on textarea "Message…" at bounding box center [1386, 619] width 301 height 28
type textarea "Awesome"
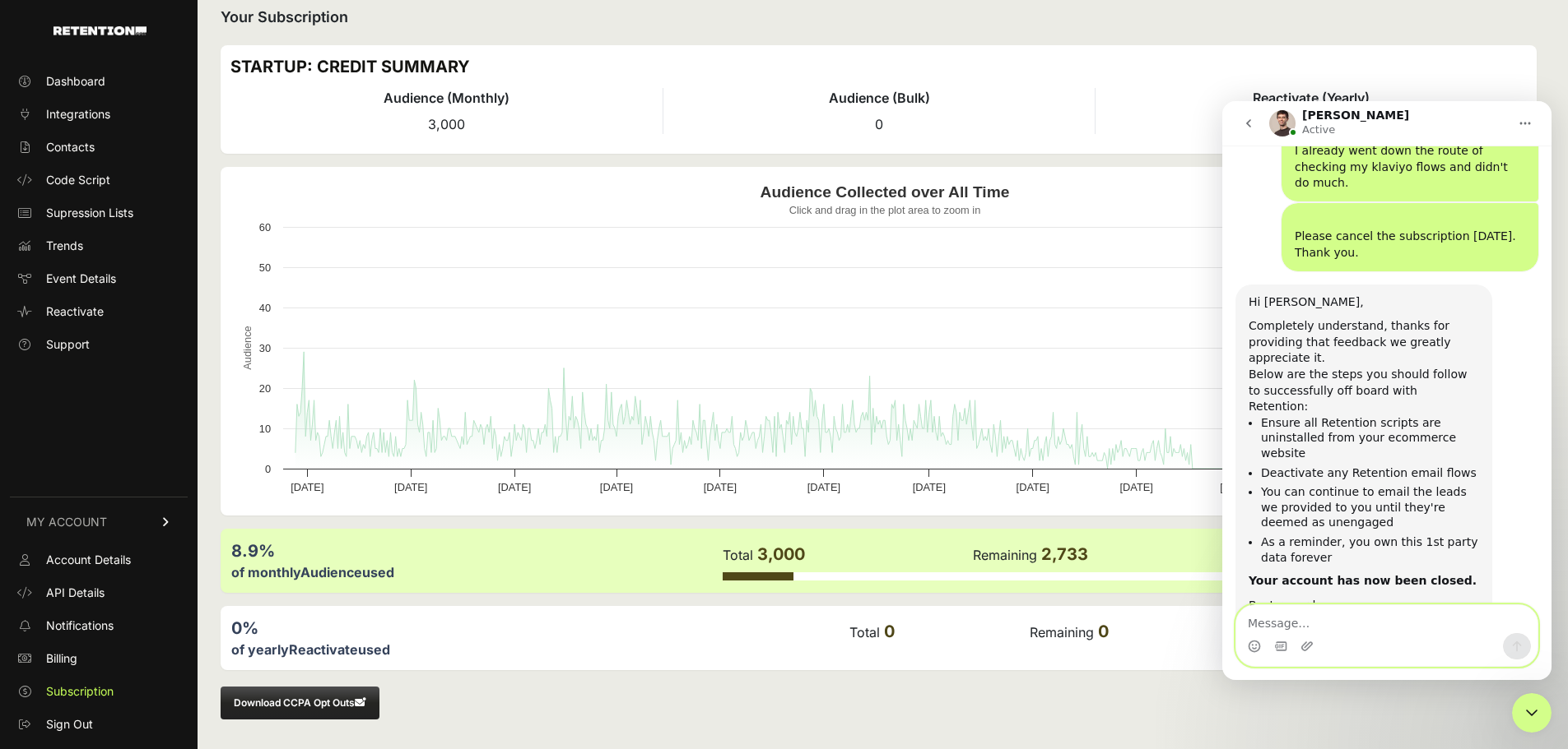
scroll to position [1325, 0]
type textarea "Thank you for the help."
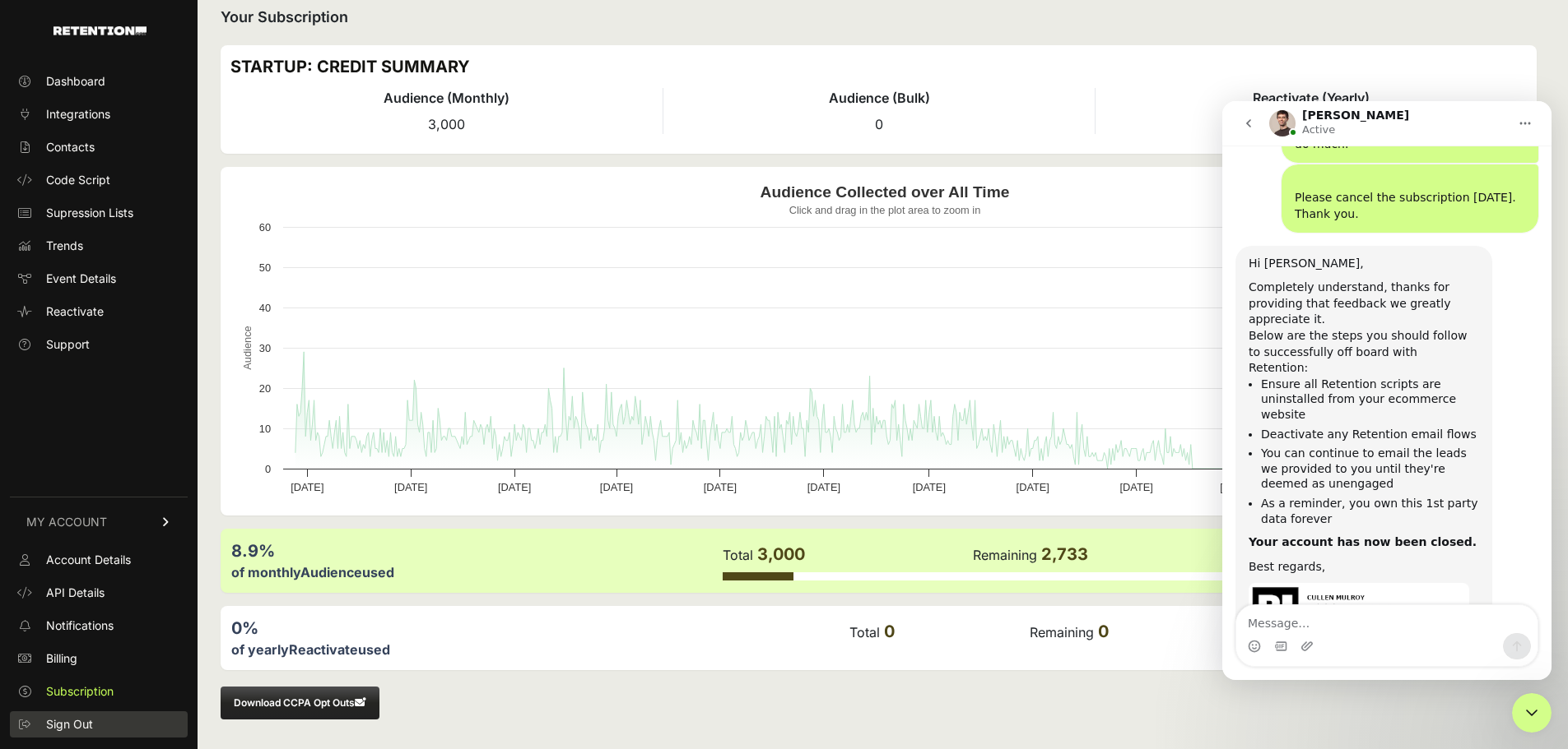
click at [87, 717] on span "Sign Out" at bounding box center [69, 724] width 47 height 16
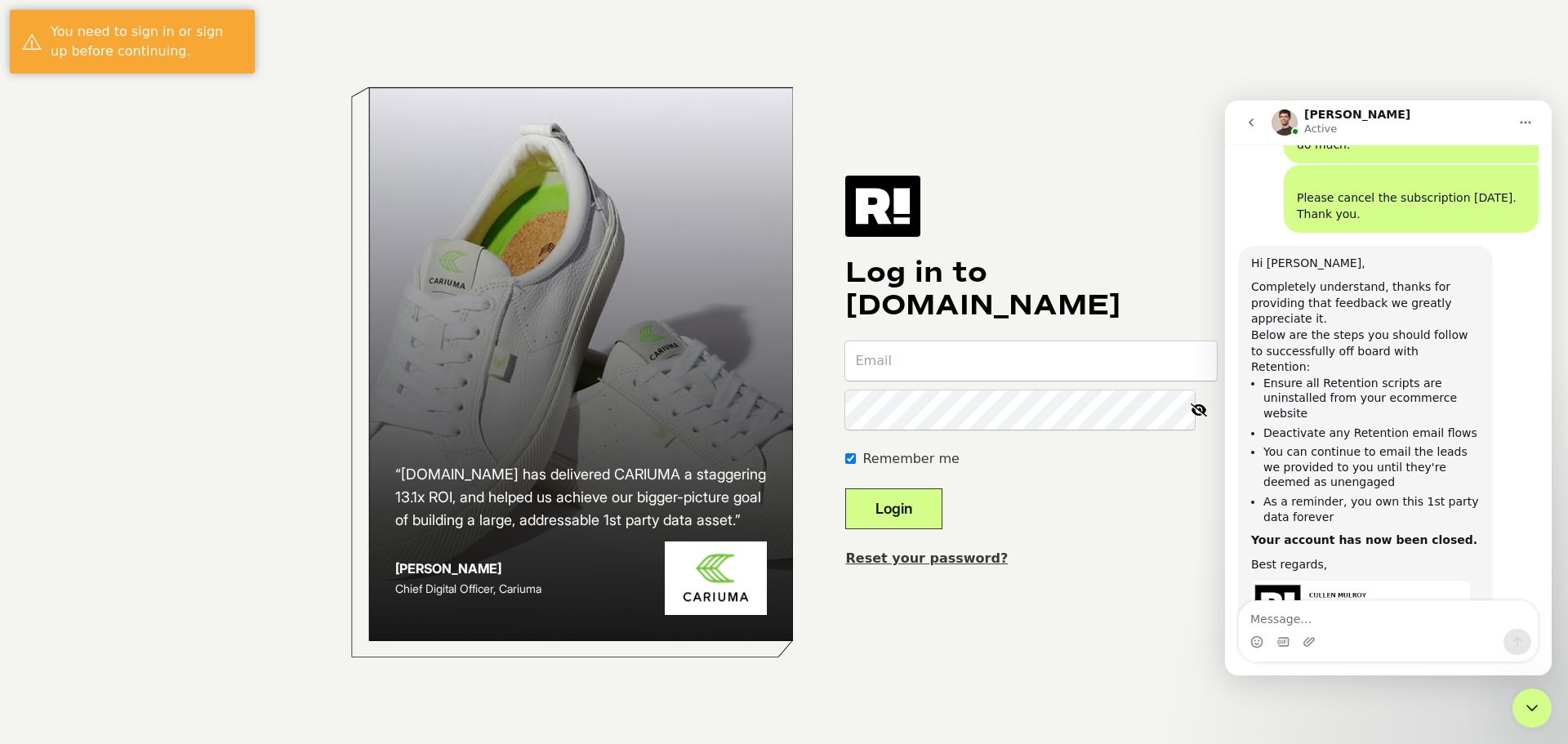
scroll to position [1354, 0]
type input "[PERSON_NAME][EMAIL_ADDRESS][DOMAIN_NAME]"
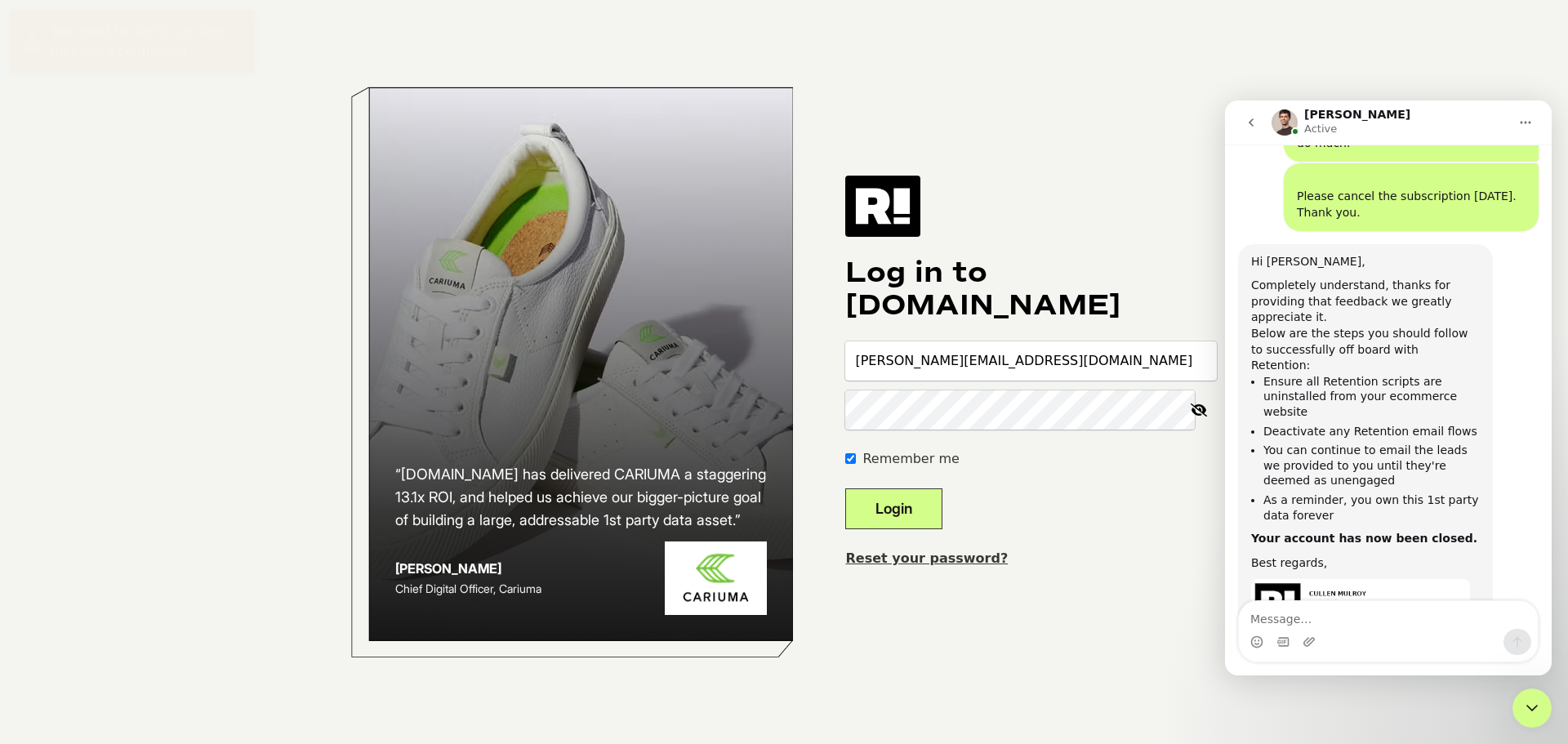
click at [901, 513] on button "Login" at bounding box center [894, 509] width 97 height 41
